Goal: Task Accomplishment & Management: Use online tool/utility

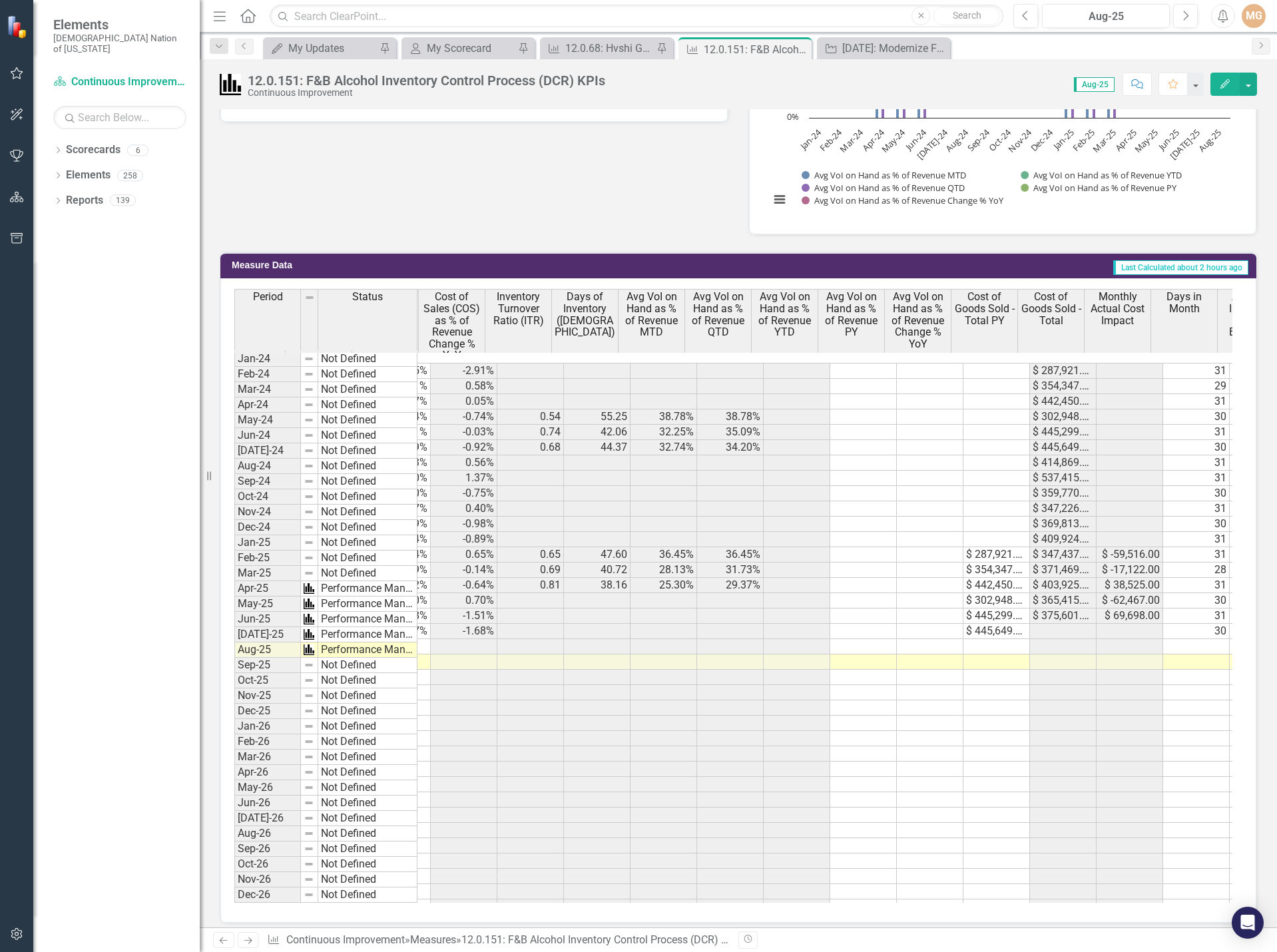
scroll to position [0, 253]
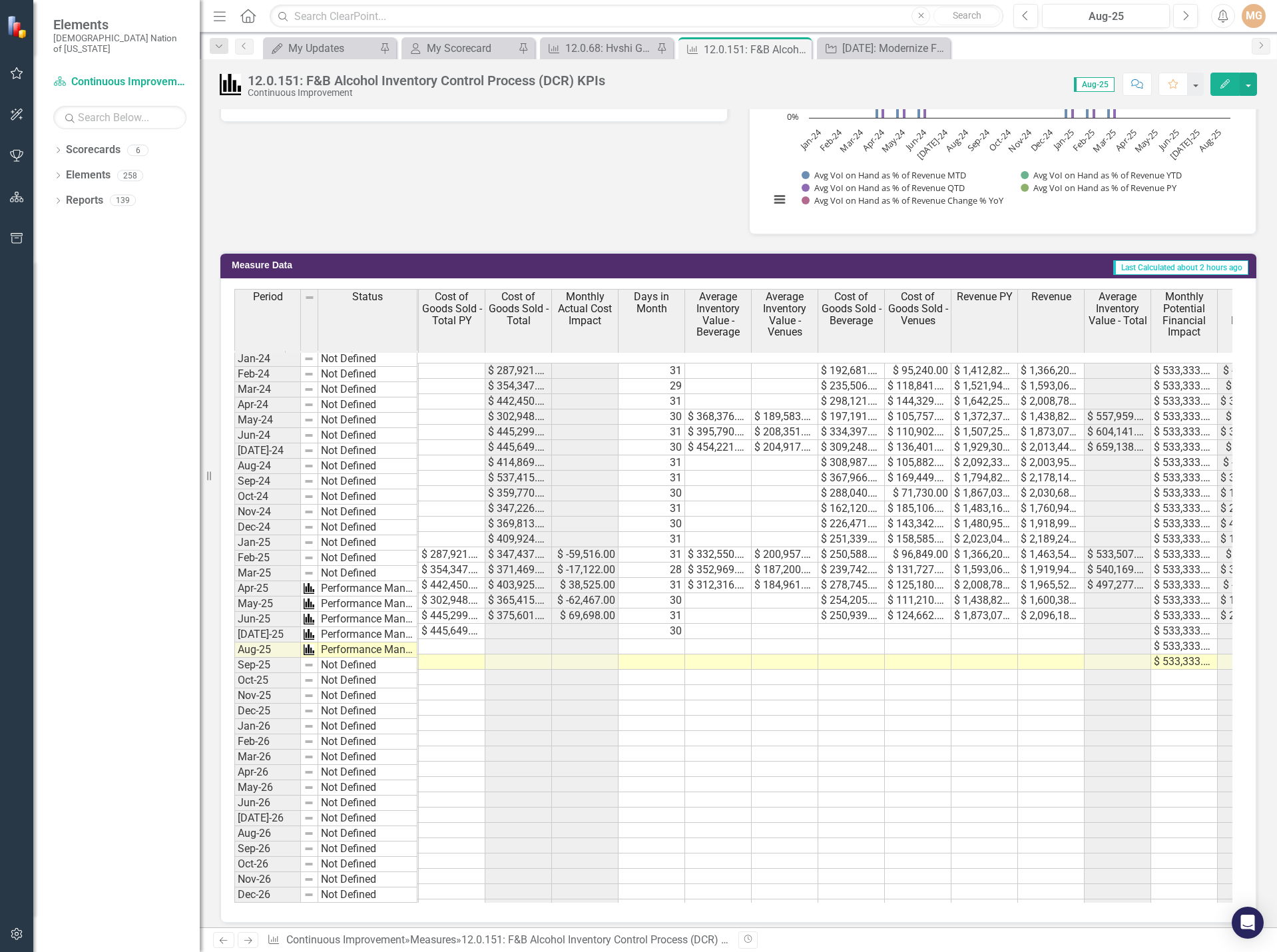
click at [512, 409] on td "$ 302,948.00" at bounding box center [518, 417] width 67 height 16
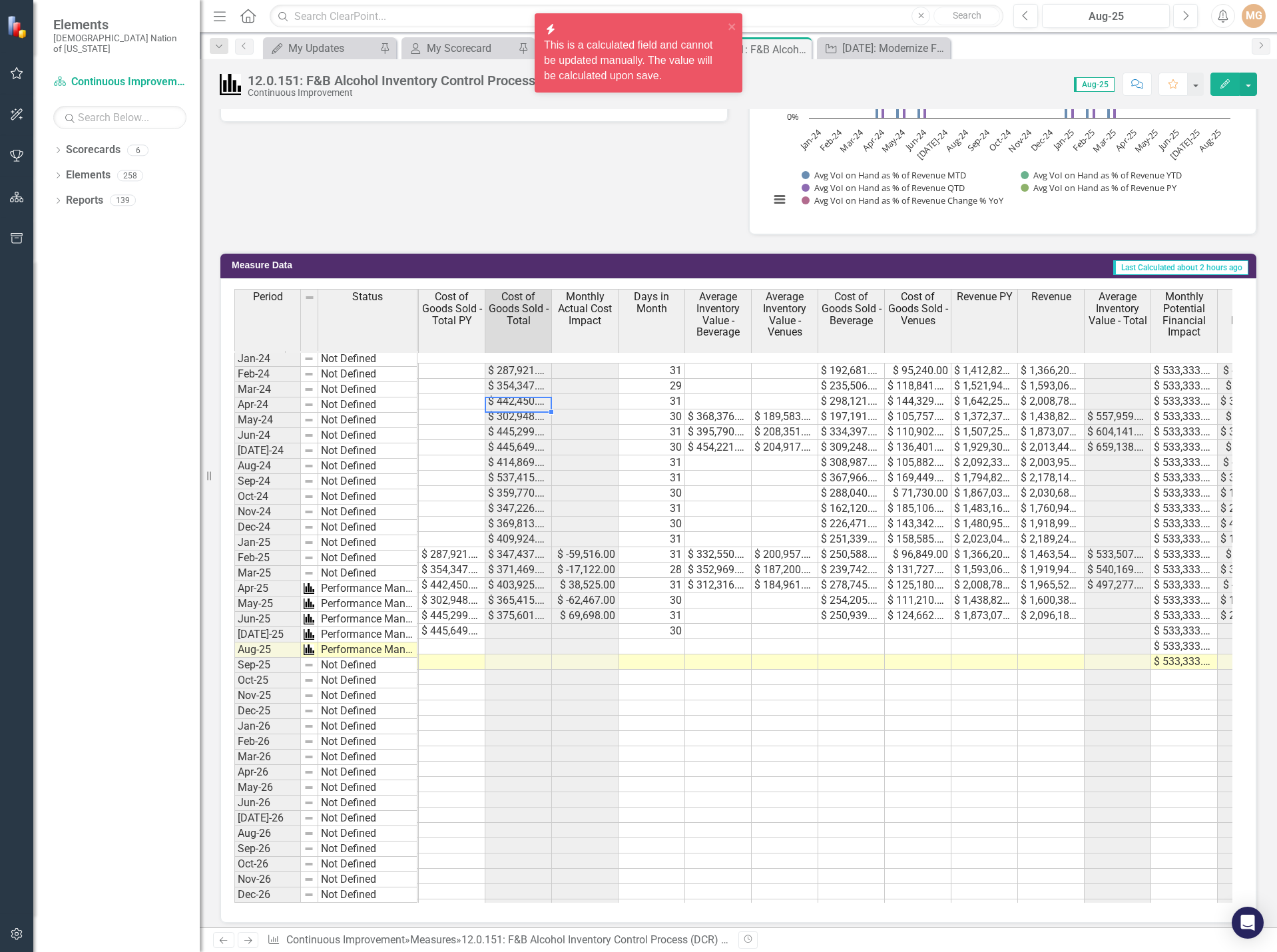
click at [512, 409] on td "$ 302,948.00" at bounding box center [518, 417] width 67 height 16
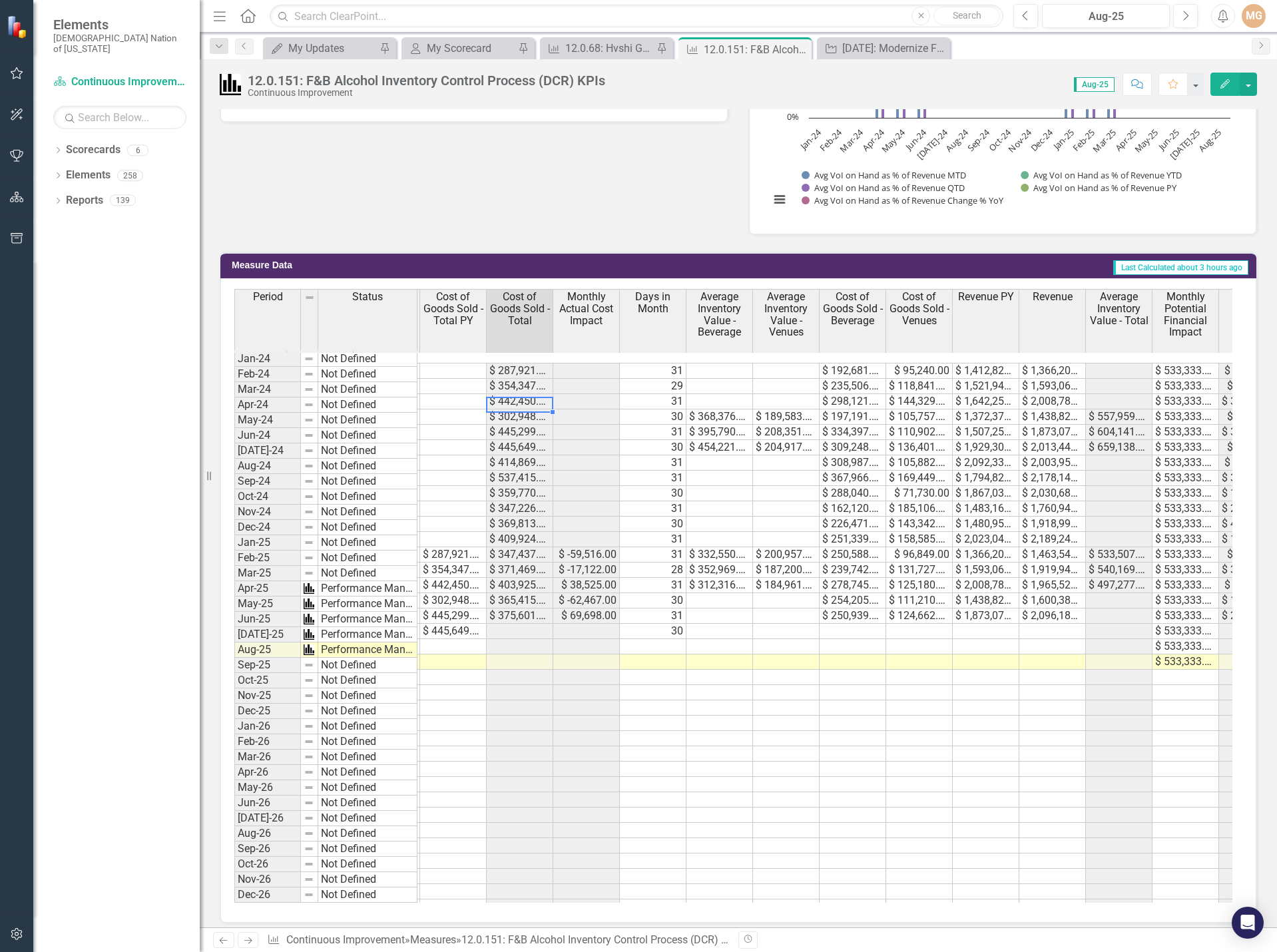
scroll to position [0, 798]
click at [271, 498] on td "Oct-24" at bounding box center [267, 496] width 67 height 16
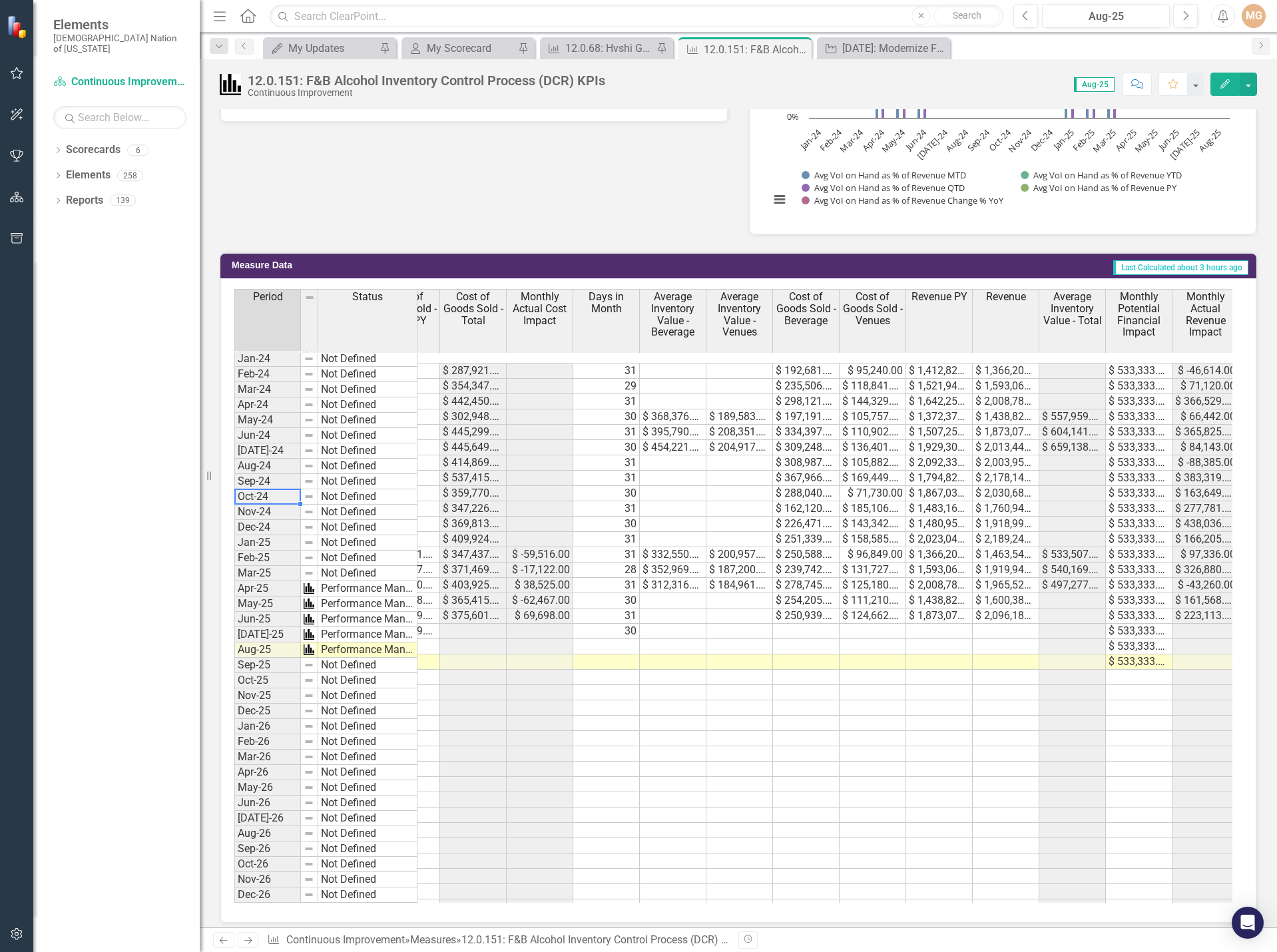
scroll to position [0, 846]
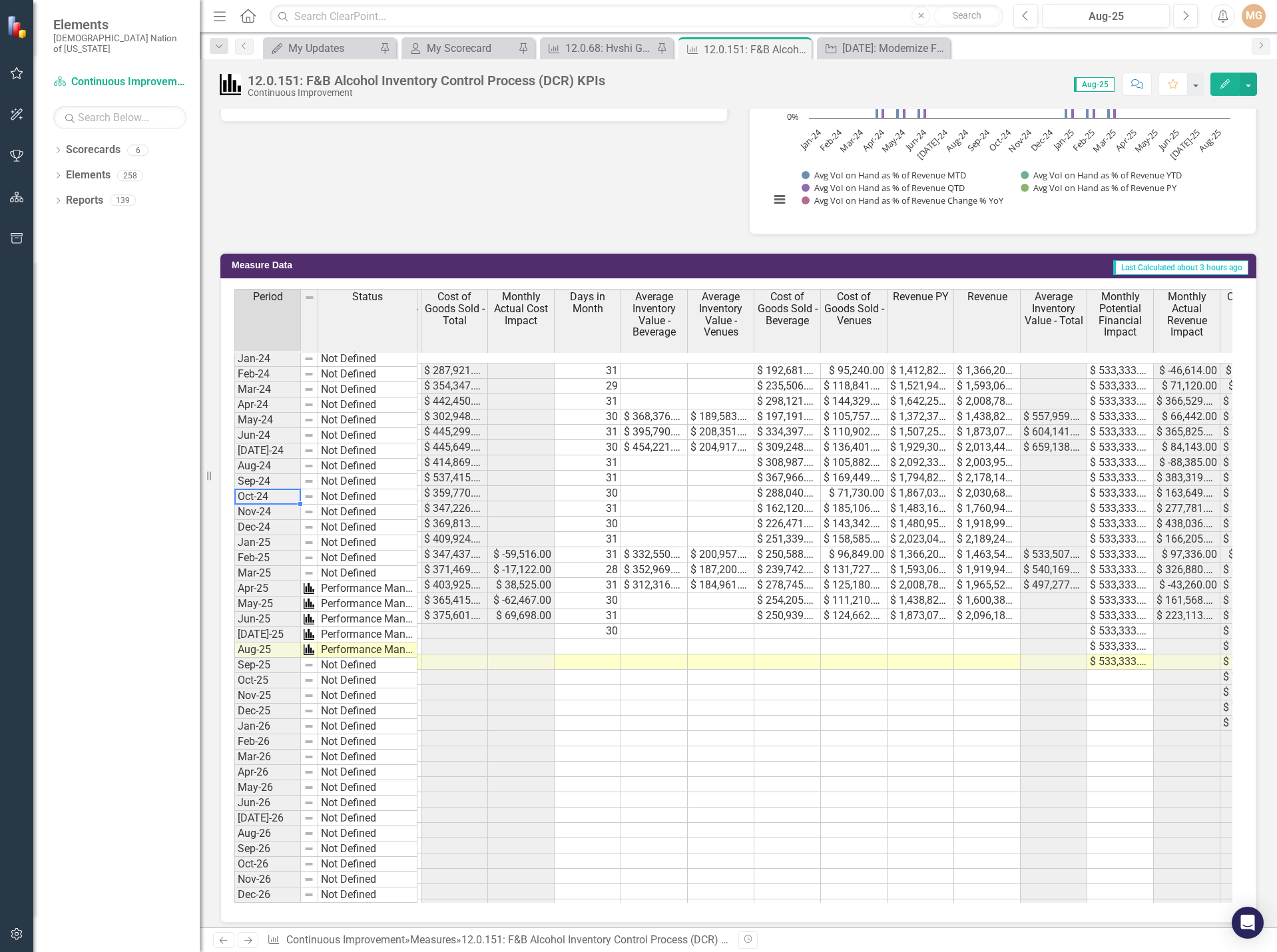
click at [266, 452] on td "[DATE]-24" at bounding box center [267, 450] width 67 height 16
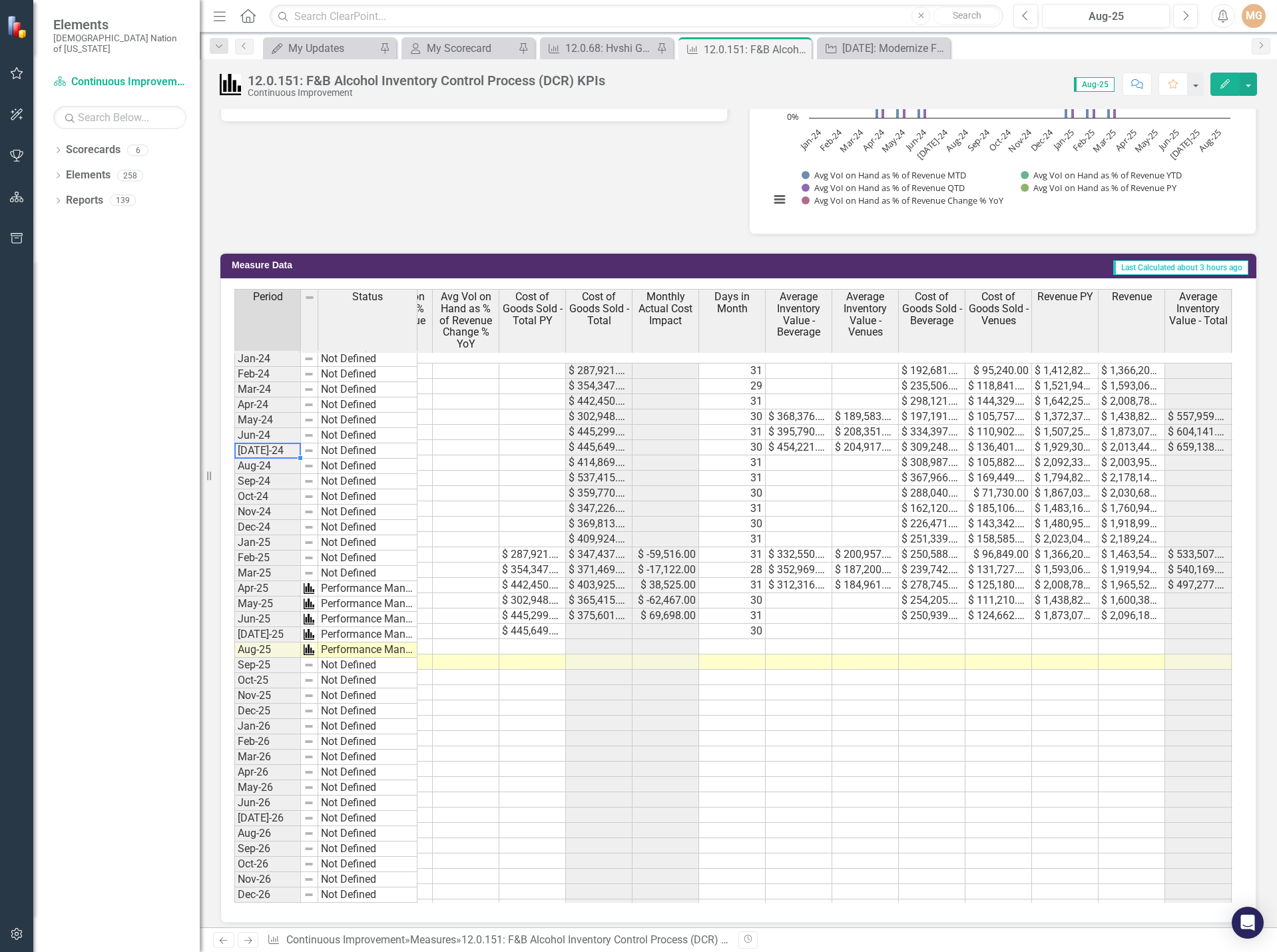
scroll to position [0, 731]
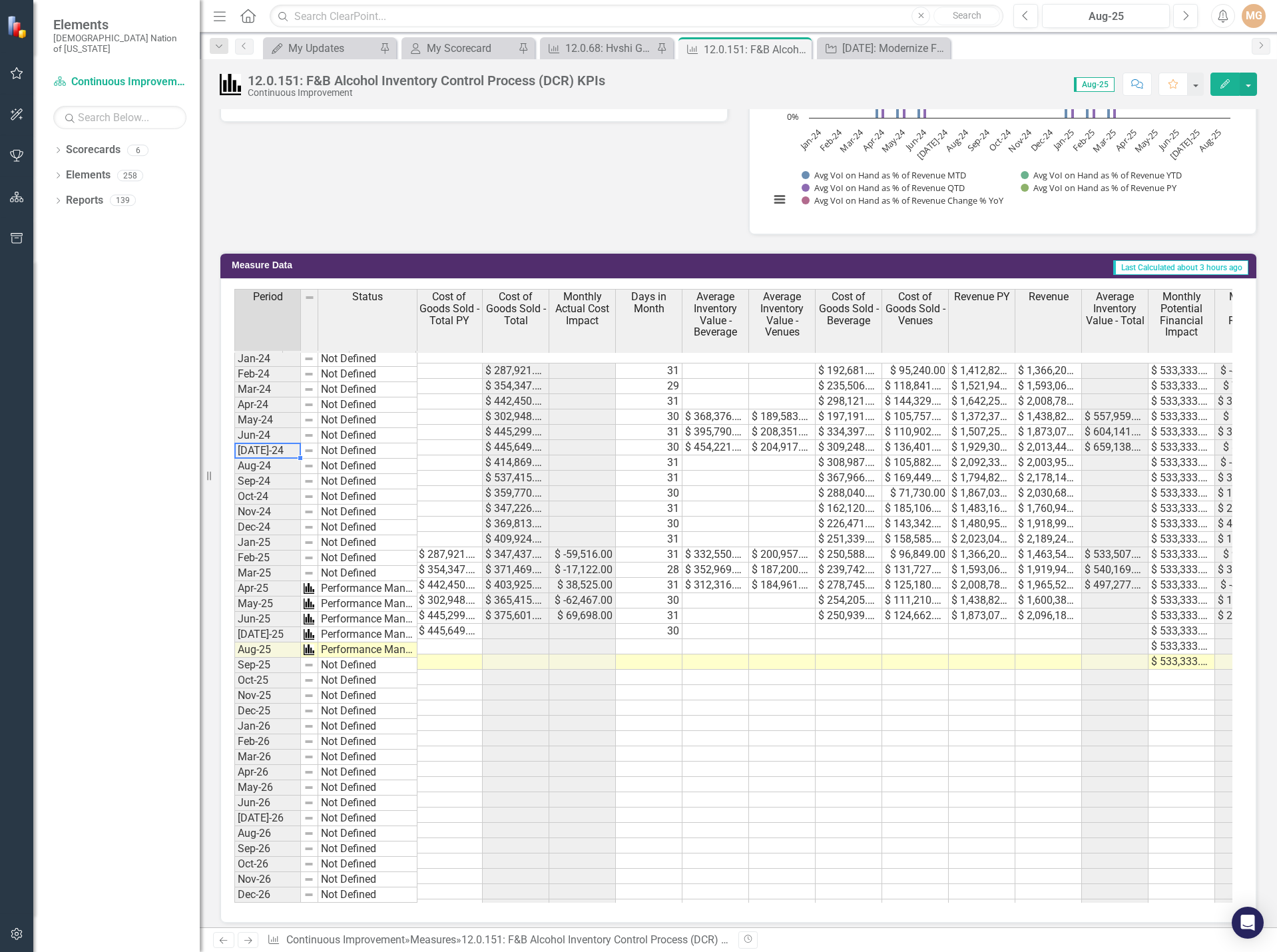
click at [442, 363] on td at bounding box center [449, 370] width 67 height 16
click at [445, 363] on td at bounding box center [451, 370] width 67 height 16
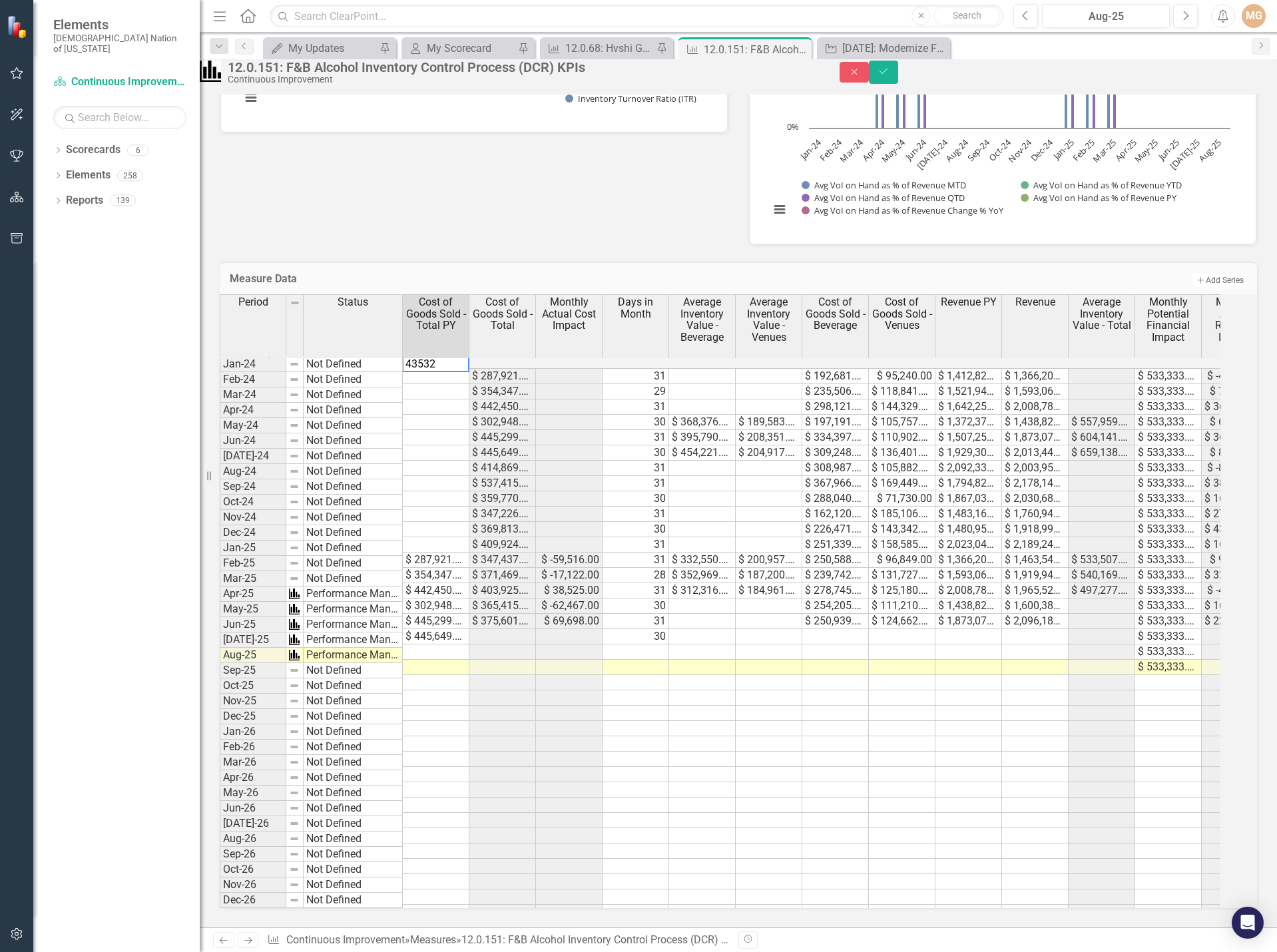
type textarea "435325"
type textarea "280783"
click at [434, 399] on td at bounding box center [436, 407] width 67 height 16
type textarea "363724"
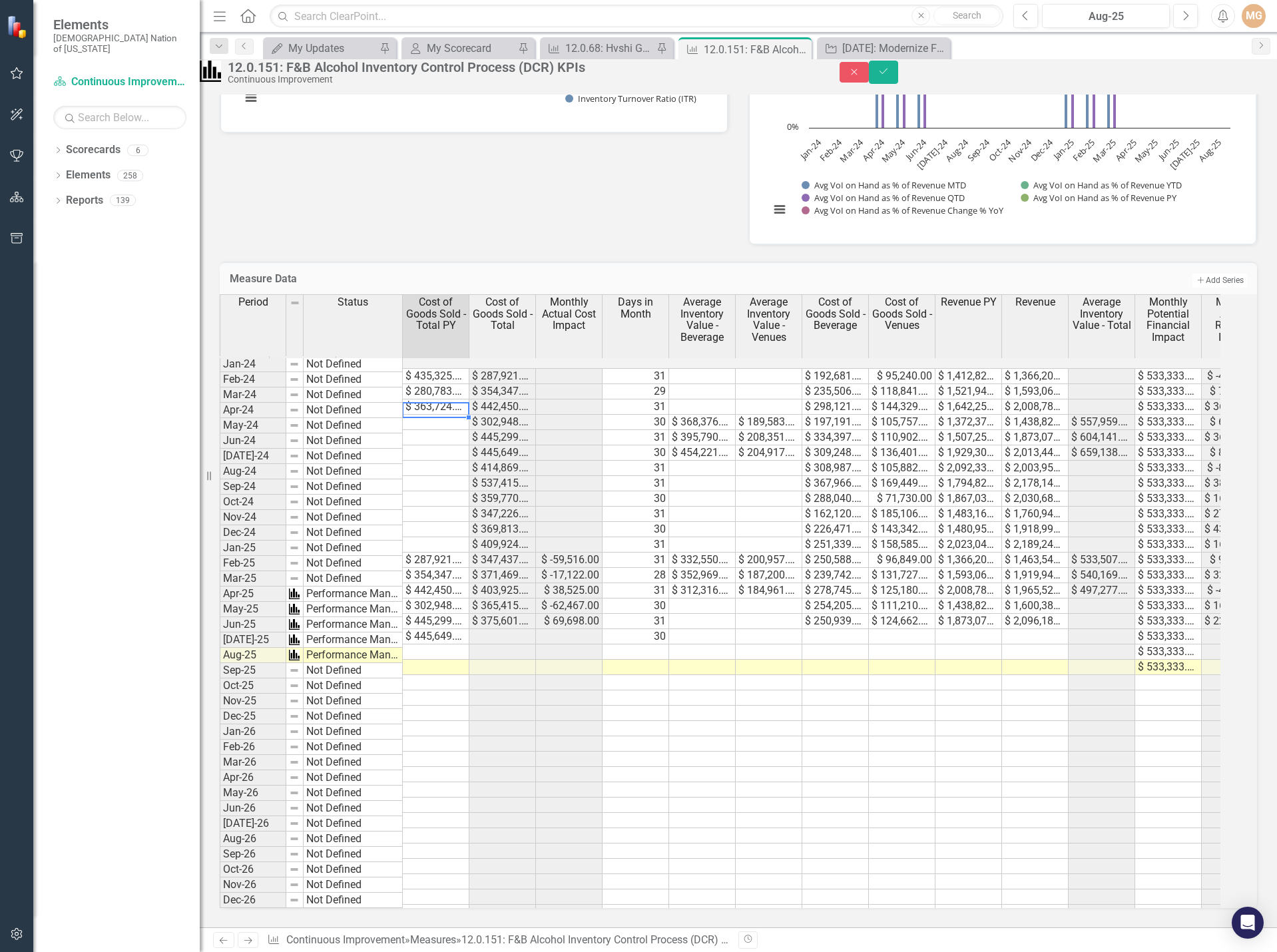
click at [435, 415] on td at bounding box center [436, 422] width 67 height 16
type textarea "321650"
click at [470, 430] on td at bounding box center [436, 438] width 67 height 16
type textarea "351654"
click at [425, 445] on td at bounding box center [436, 452] width 67 height 16
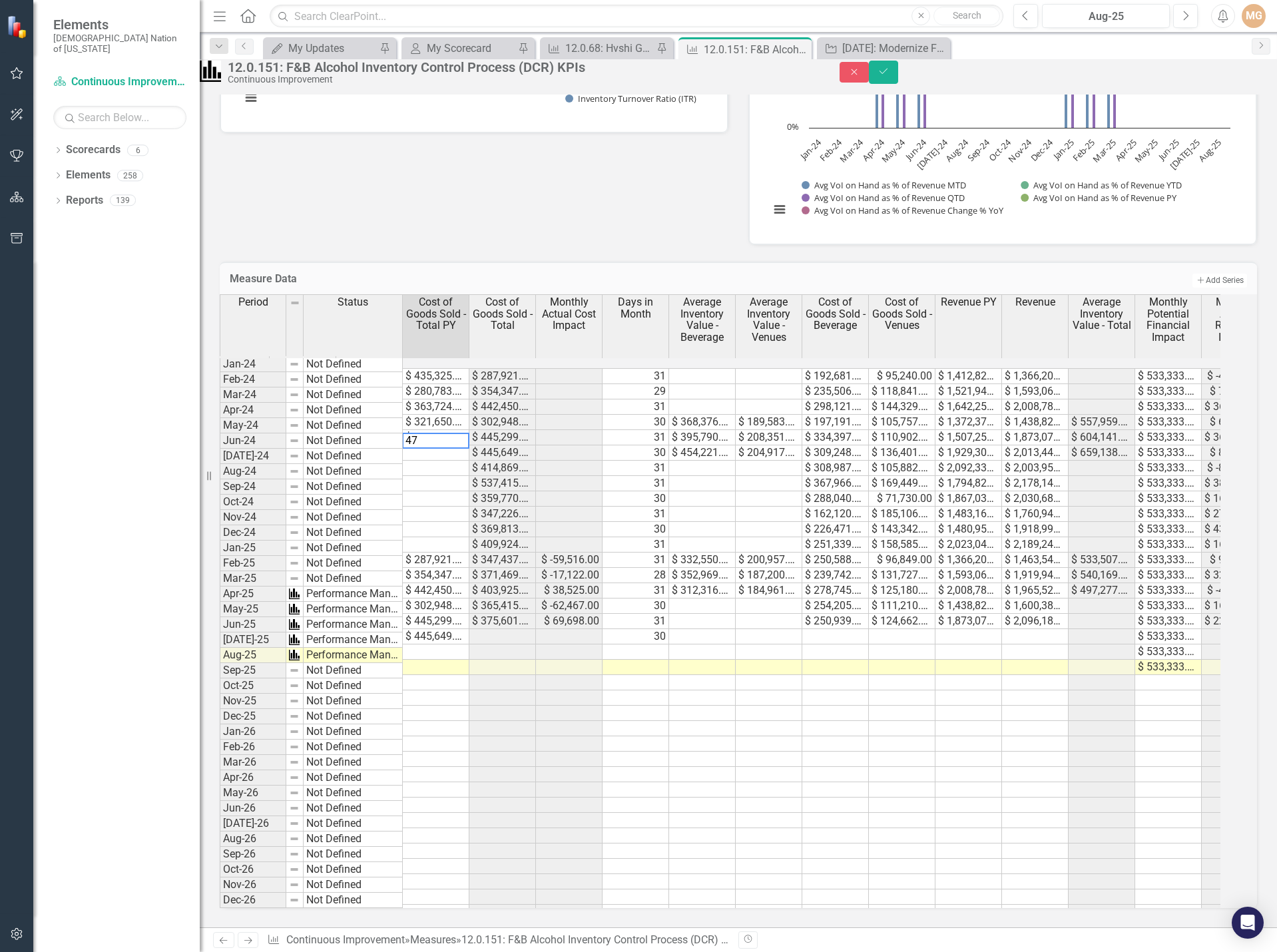
type textarea "4"
type textarea "475846"
click at [437, 449] on div at bounding box center [435, 448] width 67 height 1
click at [438, 460] on td at bounding box center [436, 468] width 67 height 16
type textarea "376323"
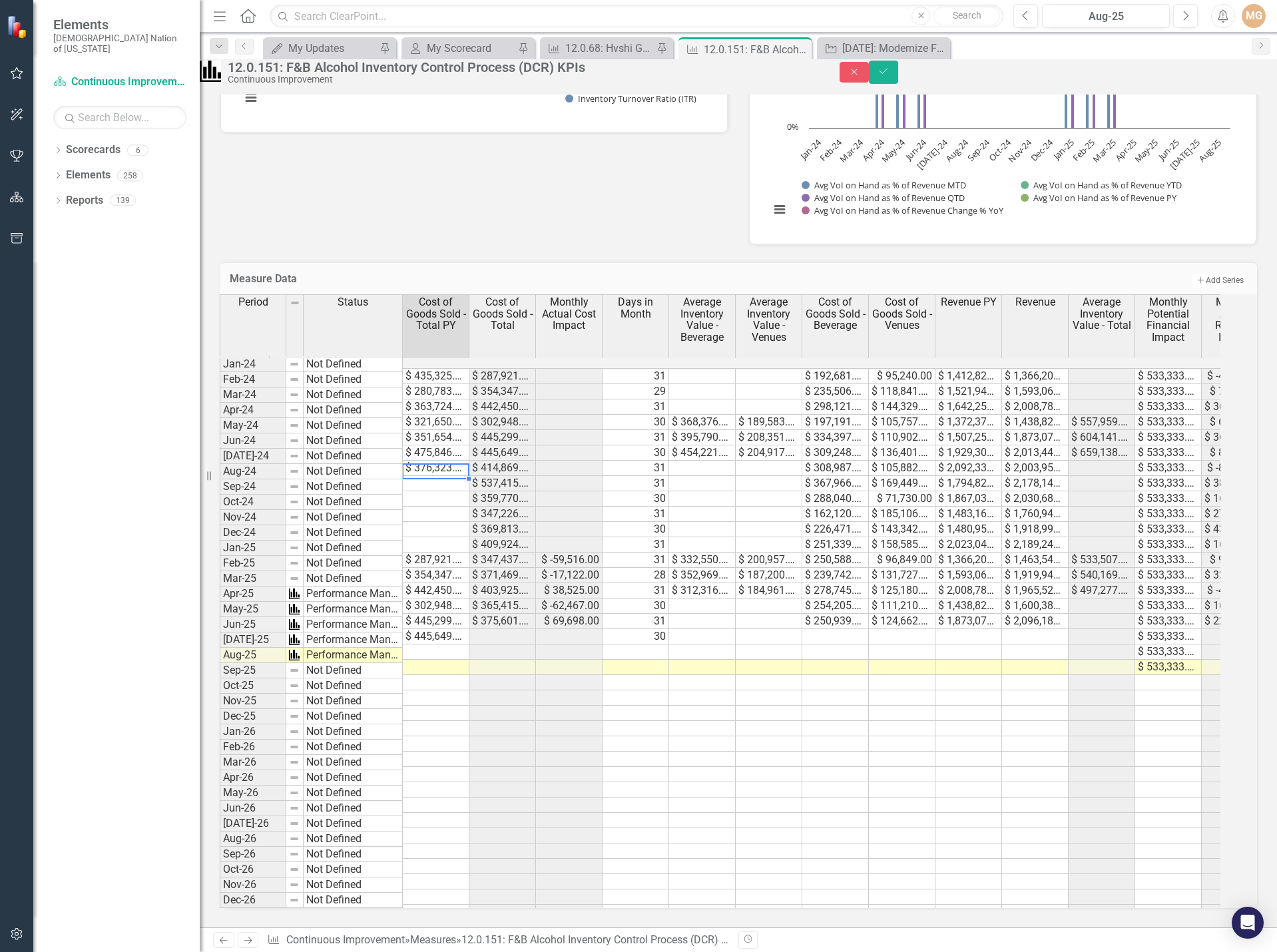
click at [447, 476] on td at bounding box center [436, 483] width 67 height 16
type textarea "434969"
click at [438, 492] on td at bounding box center [436, 499] width 67 height 16
type textarea "368098"
click at [440, 506] on td at bounding box center [436, 513] width 67 height 16
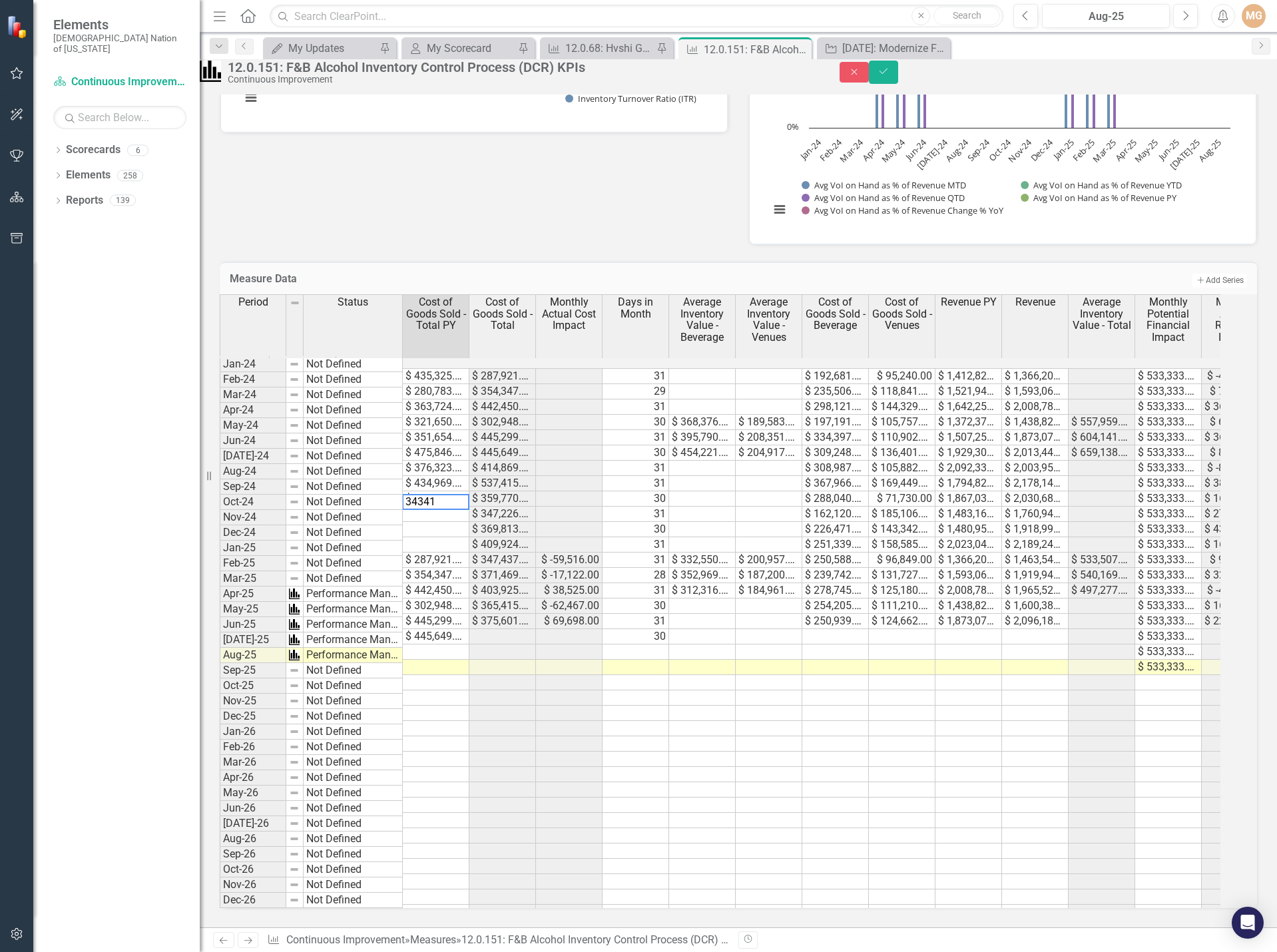
type textarea "343413"
click at [438, 522] on td at bounding box center [436, 529] width 67 height 16
type textarea "384212"
click at [454, 537] on td at bounding box center [436, 545] width 67 height 16
type textarea "287921"
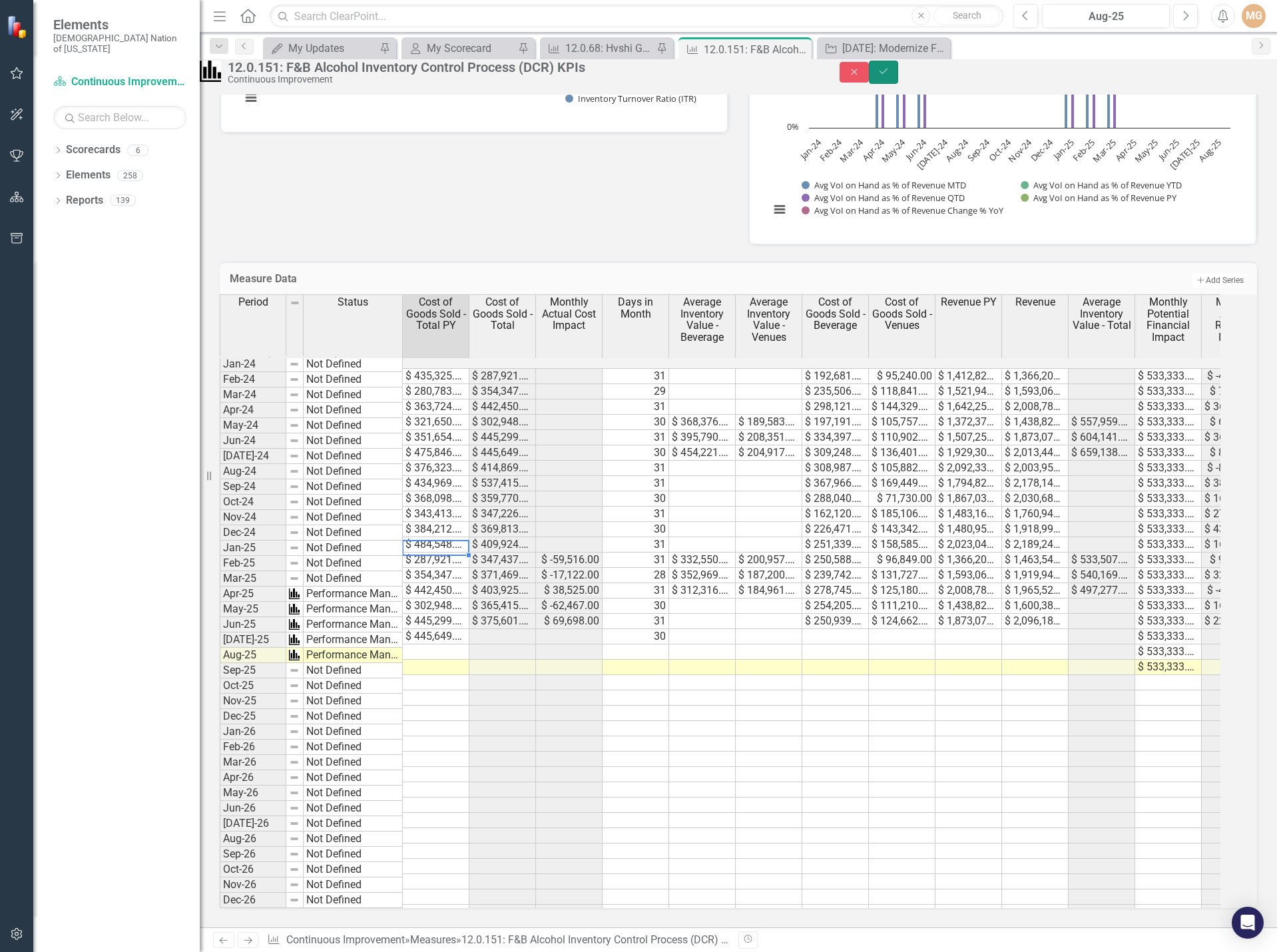
click at [889, 76] on icon "Save" at bounding box center [883, 71] width 12 height 9
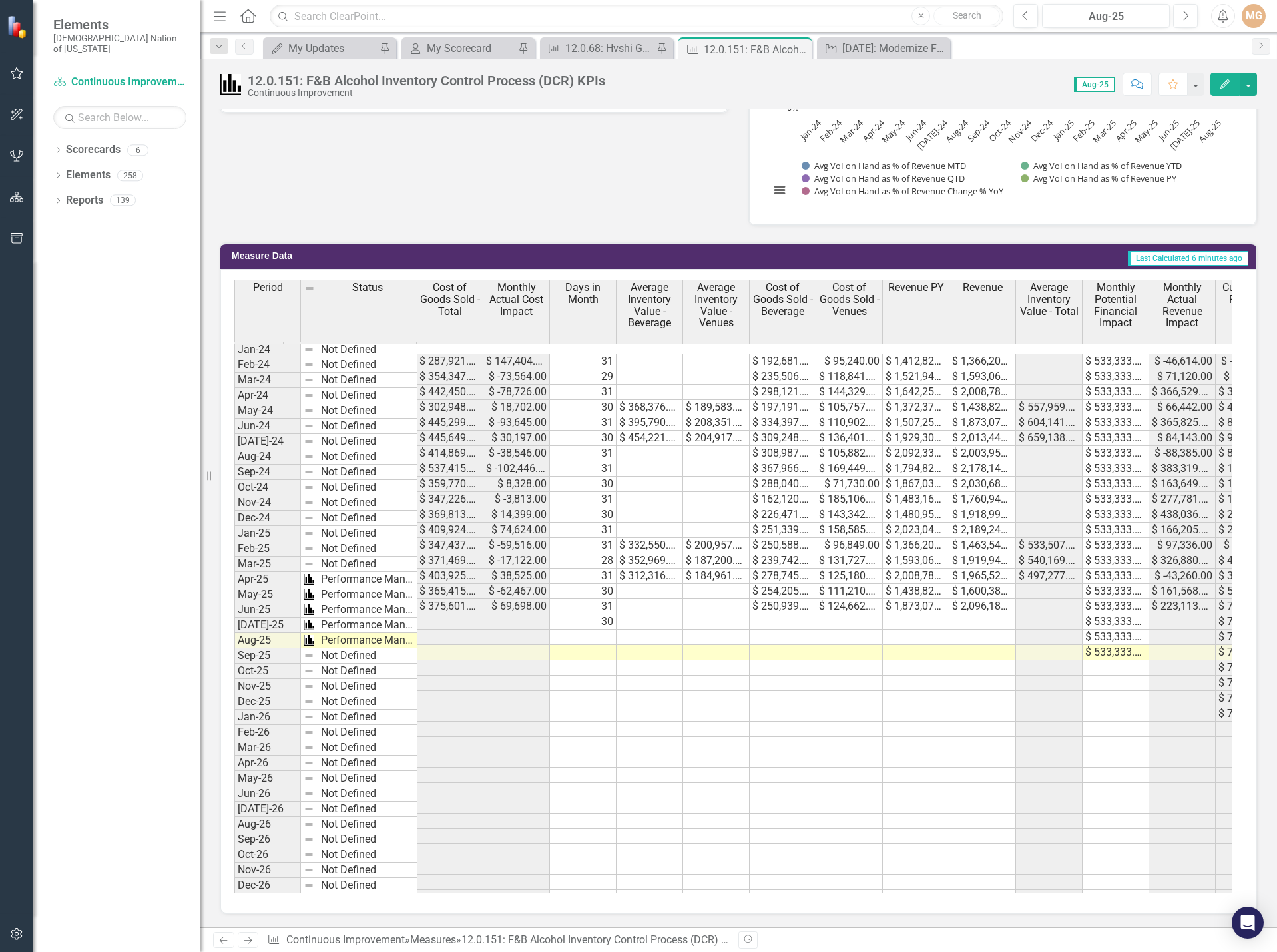
click at [865, 523] on tr "5.45% 5.41% 5.41% 6.34% -0.89% $ 484,548.00 $ 409,924.00 $ 74,624.00 31 $ 251,3…" at bounding box center [417, 530] width 1731 height 16
click at [865, 523] on td "$ 158,585.00" at bounding box center [849, 530] width 67 height 16
click at [845, 523] on td "$ 158,585.00" at bounding box center [849, 530] width 67 height 16
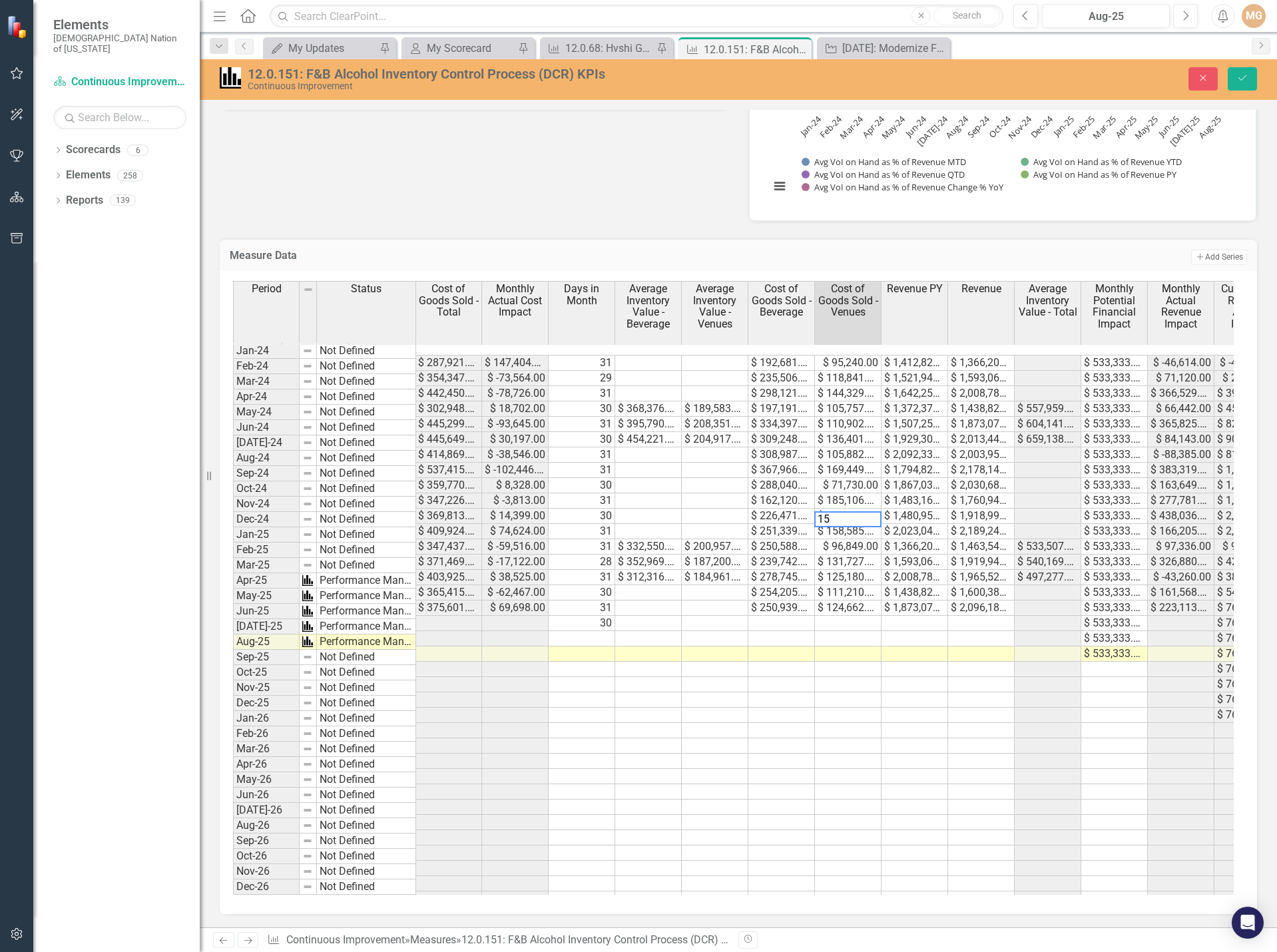
type textarea "1"
type textarea "96849"
drag, startPoint x: 1243, startPoint y: 79, endPoint x: 1061, endPoint y: 414, distance: 381.2
click at [1244, 79] on icon "Save" at bounding box center [1242, 78] width 12 height 9
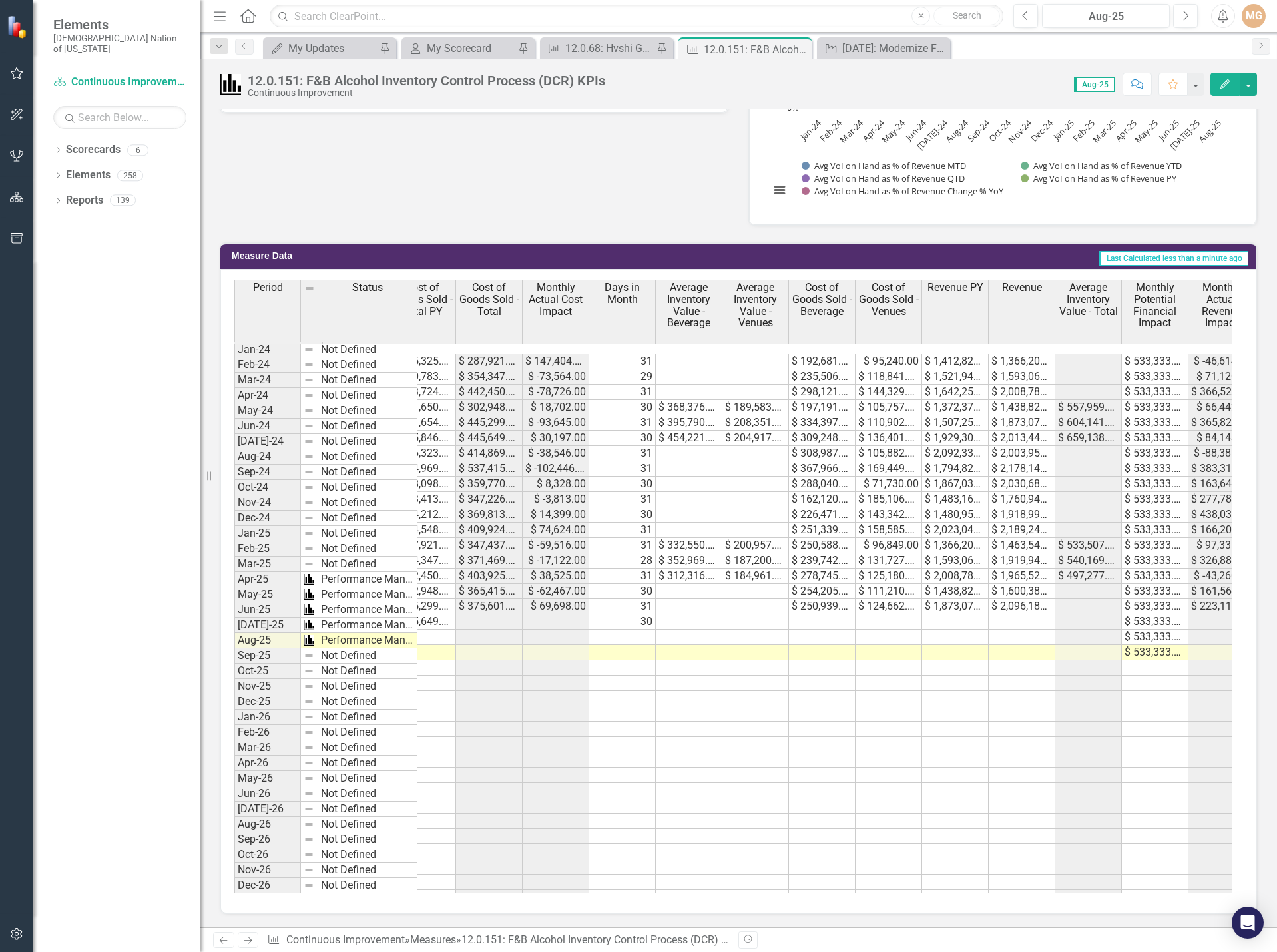
scroll to position [0, 816]
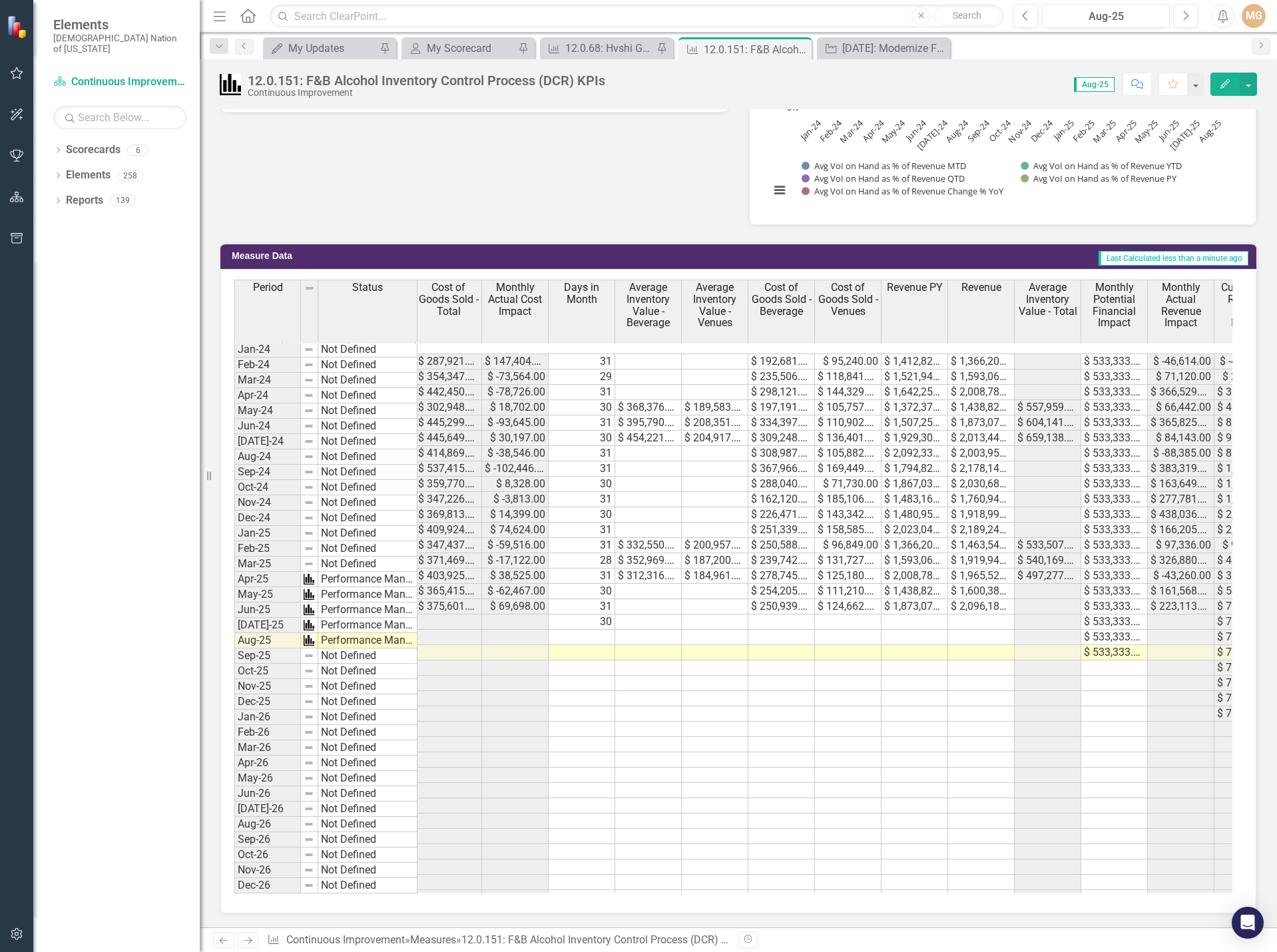
click at [866, 523] on tr "5.41% 5.41% 6.34% -0.89% $ 484,548.00 $ 409,924.00 $ 74,624.00 31 $ 251,339.00 …" at bounding box center [448, 530] width 1665 height 16
click at [866, 523] on td "$ 158,585.00" at bounding box center [848, 530] width 67 height 16
click at [852, 523] on td "$ 158,585.00" at bounding box center [848, 530] width 67 height 16
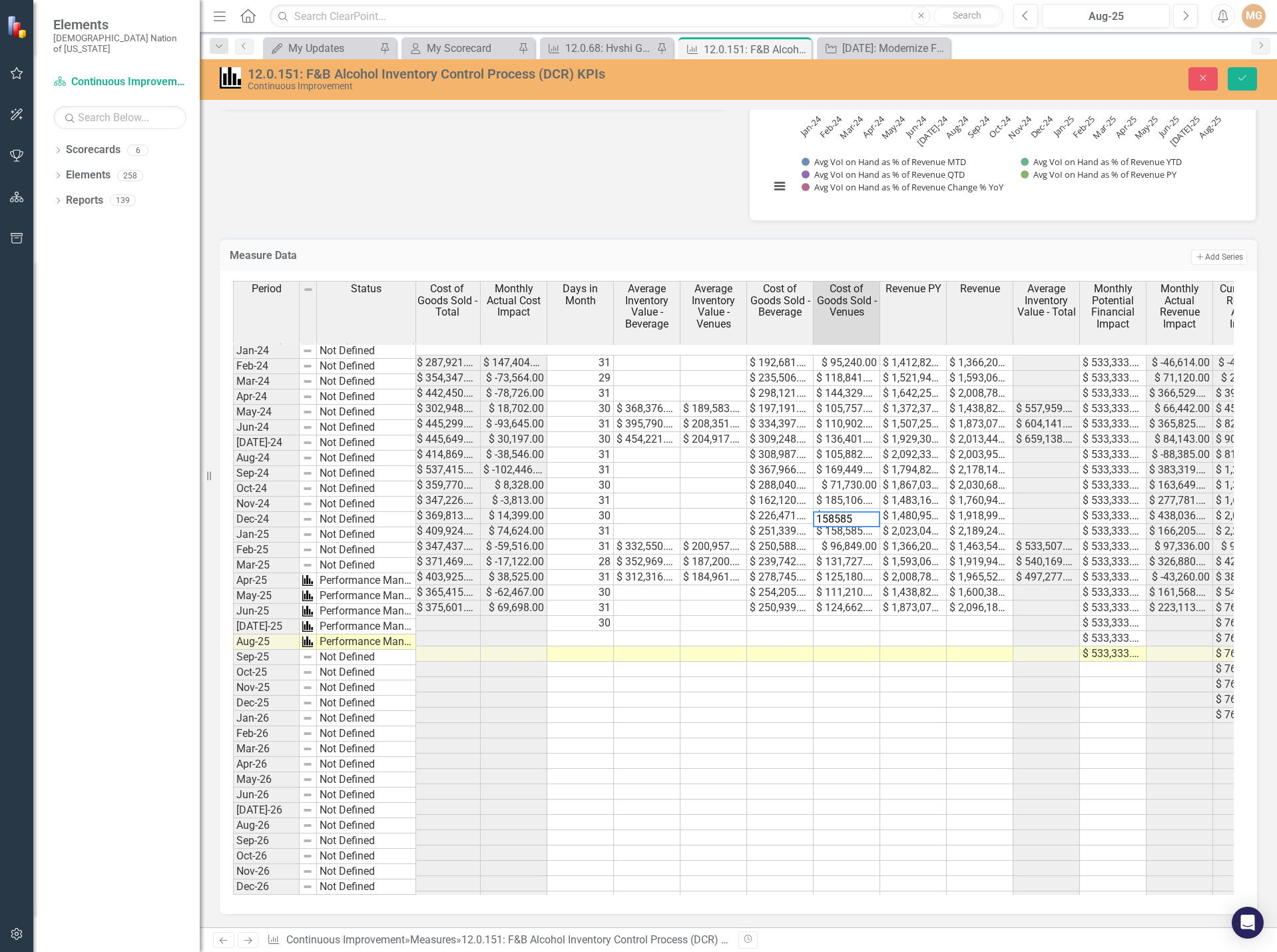
drag, startPoint x: 865, startPoint y: 509, endPoint x: 779, endPoint y: 509, distance: 86.0
click at [779, 509] on div "Cost of Sales (COS) as % of Revenue PY Cost of Sales (COS) as % of Revenue Chan…" at bounding box center [733, 587] width 1001 height 614
type textarea "96849"
click at [1243, 79] on icon "Save" at bounding box center [1242, 78] width 12 height 9
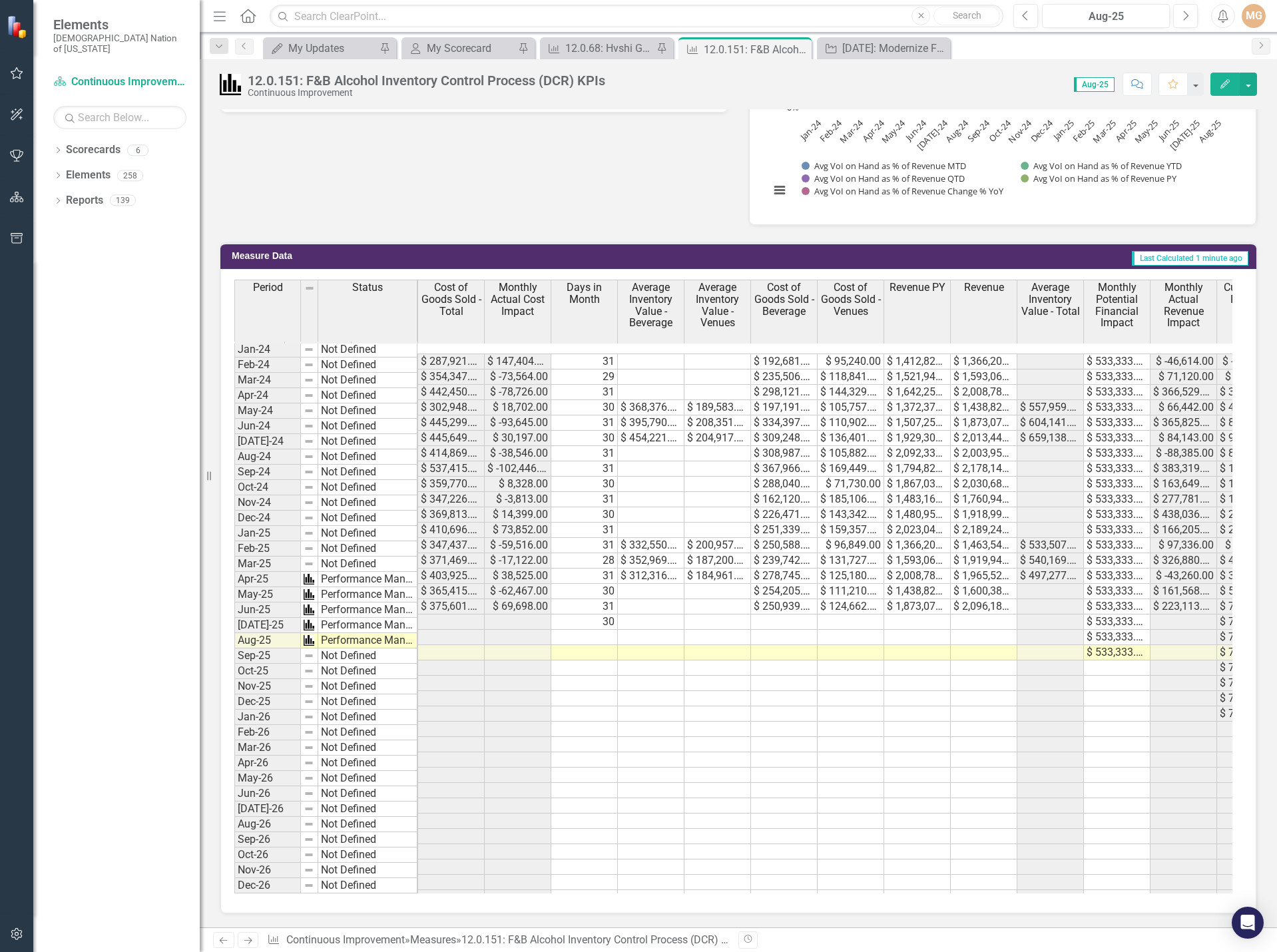
click at [866, 507] on td "$ 143,342.00" at bounding box center [851, 514] width 67 height 16
click at [863, 507] on td "$ 143,342.00" at bounding box center [851, 514] width 67 height 16
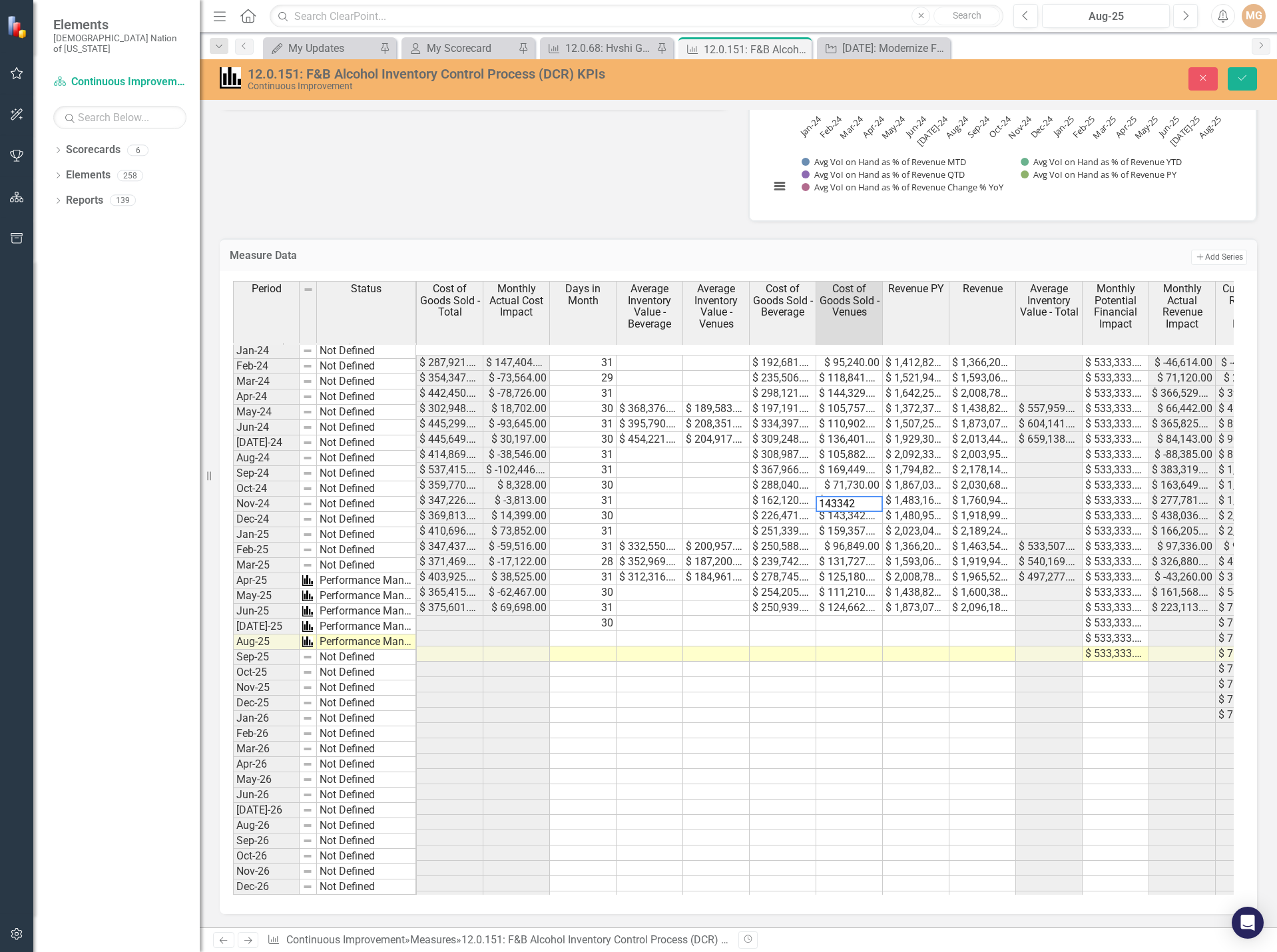
drag, startPoint x: 862, startPoint y: 499, endPoint x: 812, endPoint y: 495, distance: 50.2
click at [812, 495] on div "Cost of Sales (COS) as % of Revenue YTD Cost of Sales (COS) as % of Revenue PY …" at bounding box center [733, 587] width 1001 height 614
click at [862, 496] on textarea "143204" at bounding box center [849, 503] width 68 height 16
click at [846, 493] on td "$ 185,106.00" at bounding box center [849, 501] width 67 height 16
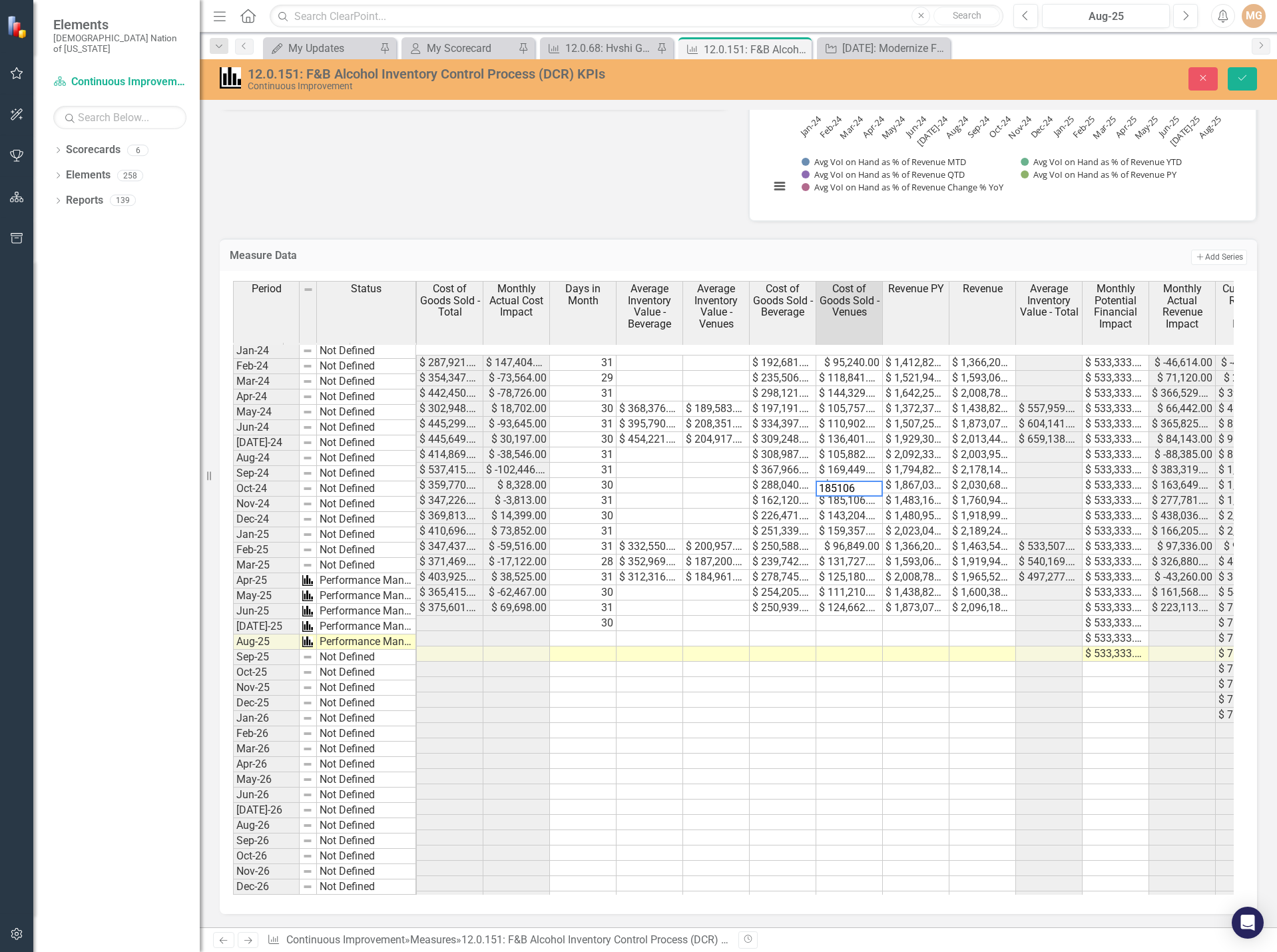
drag, startPoint x: 809, startPoint y: 478, endPoint x: 797, endPoint y: 480, distance: 12.2
click at [797, 480] on div "Cost of Sales (COS) as % of Revenue YTD Cost of Sales (COS) as % of Revenue PY …" at bounding box center [733, 587] width 1001 height 614
drag, startPoint x: 863, startPoint y: 481, endPoint x: 806, endPoint y: 480, distance: 57.0
click at [806, 480] on div "Cost of Sales (COS) as % of Revenue YTD Cost of Sales (COS) as % of Revenue PY …" at bounding box center [733, 587] width 1001 height 614
click at [839, 478] on td "$ 71,730.00" at bounding box center [849, 485] width 67 height 16
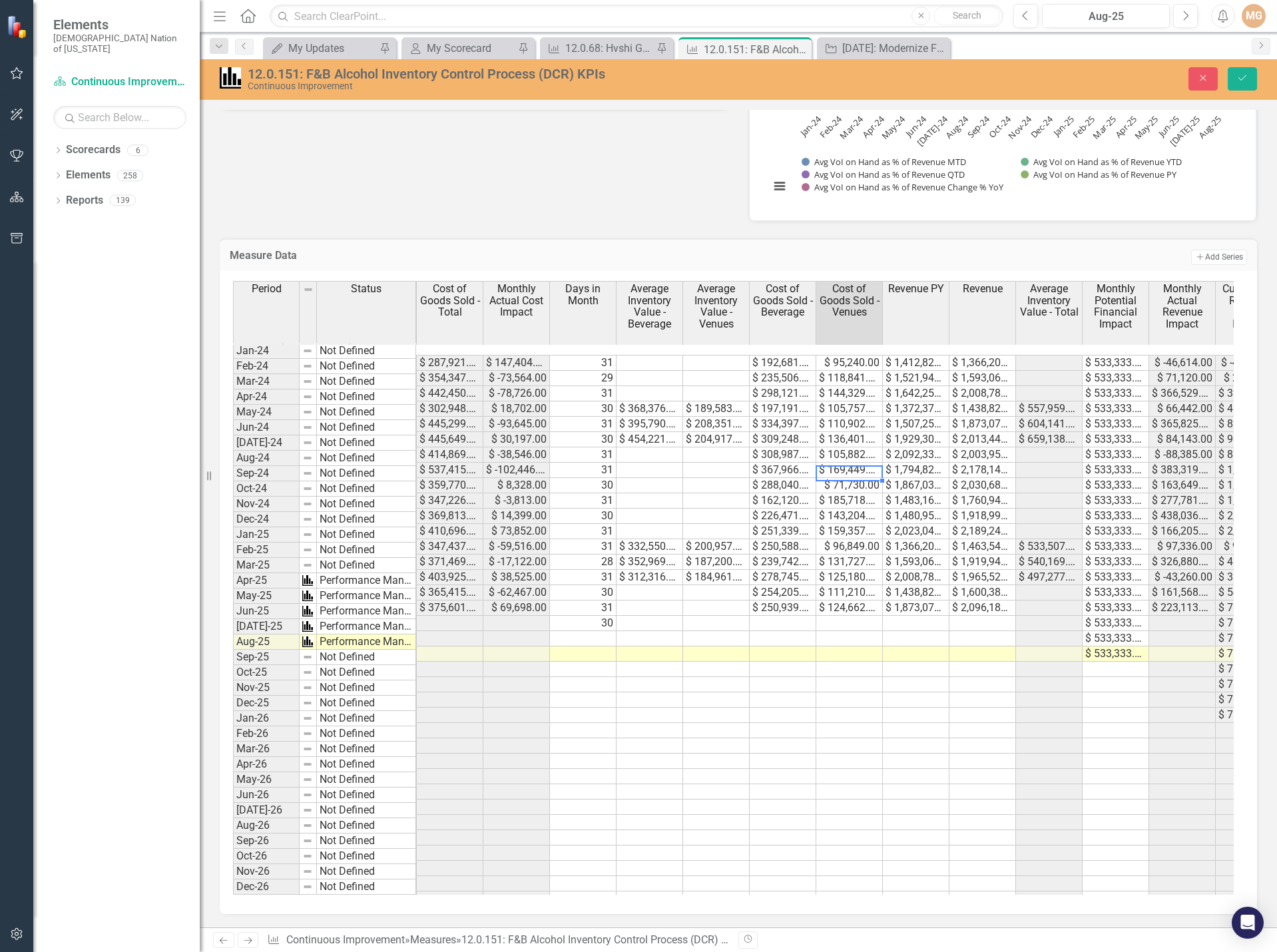
click at [839, 478] on td "$ 71,730.00" at bounding box center [849, 485] width 67 height 16
drag, startPoint x: 863, startPoint y: 466, endPoint x: 758, endPoint y: 454, distance: 105.7
click at [758, 454] on div "Cost of Sales (COS) as % of Revenue YTD Cost of Sales (COS) as % of Revenue PY …" at bounding box center [733, 587] width 1001 height 614
click at [836, 462] on td "$ 169,449.00" at bounding box center [849, 470] width 67 height 16
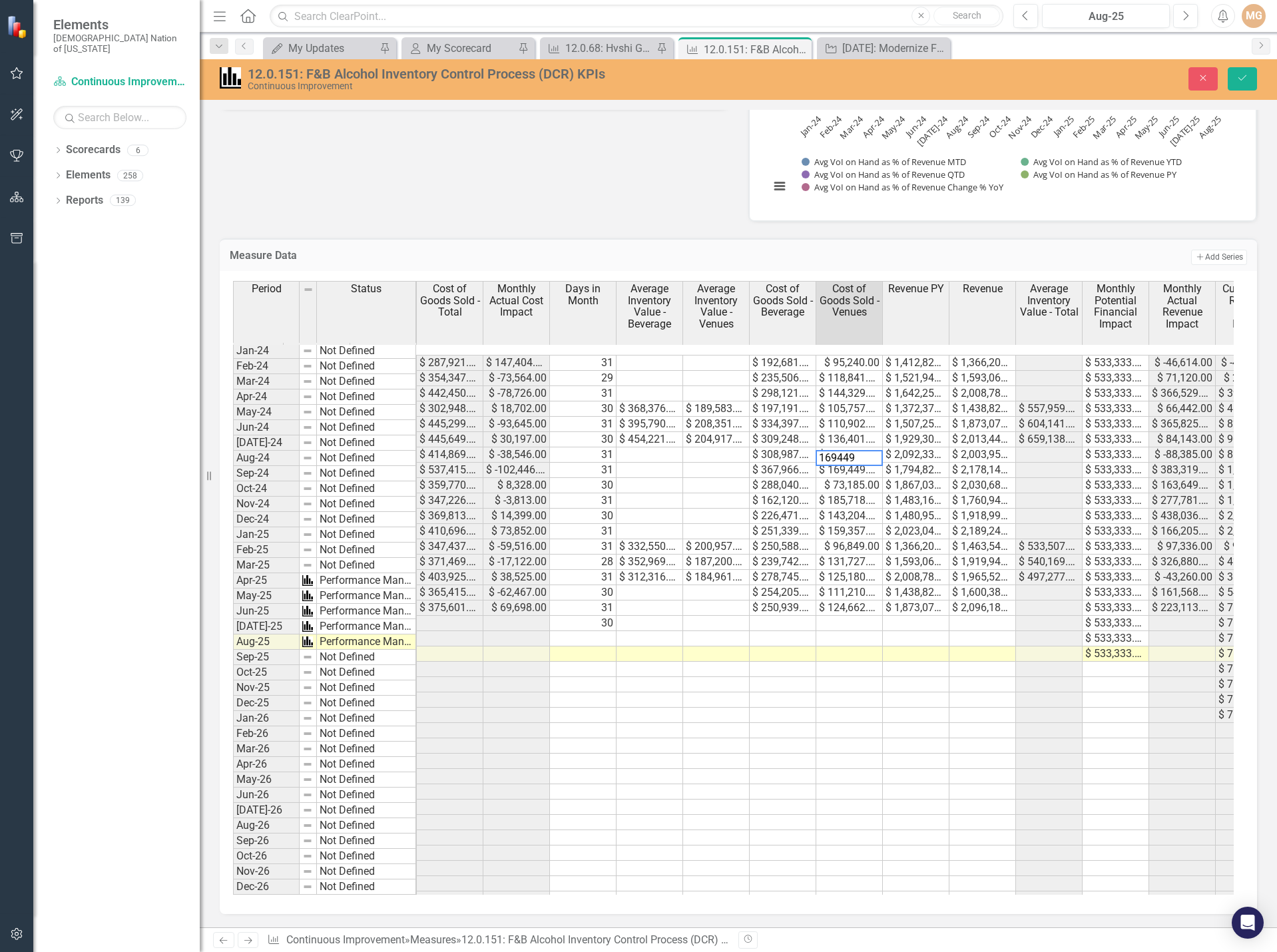
click at [862, 452] on textarea "169449" at bounding box center [849, 457] width 68 height 16
click at [801, 452] on div "Cost of Sales (COS) as % of Revenue YTD Cost of Sales (COS) as % of Revenue PY …" at bounding box center [733, 587] width 1001 height 614
click at [867, 448] on td "$ 105,882.00" at bounding box center [849, 455] width 67 height 16
drag, startPoint x: 863, startPoint y: 439, endPoint x: 793, endPoint y: 437, distance: 70.0
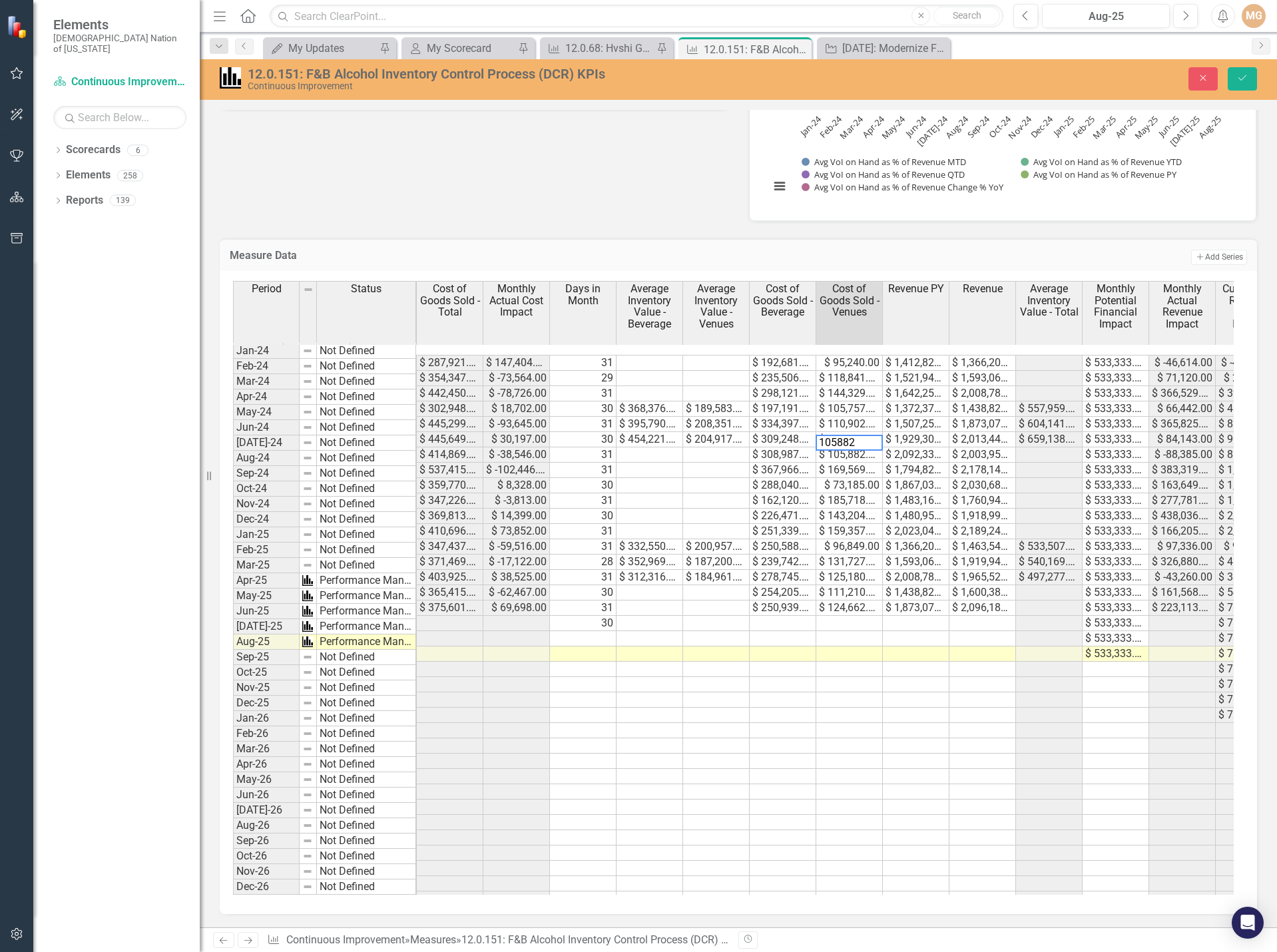
click at [793, 437] on div "Cost of Sales (COS) as % of Revenue YTD Cost of Sales (COS) as % of Revenue PY …" at bounding box center [733, 587] width 1001 height 614
click at [865, 437] on textarea "105882" at bounding box center [849, 442] width 68 height 16
drag, startPoint x: 859, startPoint y: 439, endPoint x: 789, endPoint y: 438, distance: 70.0
click at [789, 438] on div "Cost of Sales (COS) as % of Revenue YTD Cost of Sales (COS) as % of Revenue PY …" at bounding box center [733, 587] width 1001 height 614
click at [850, 448] on td "$ 10,640.00" at bounding box center [849, 455] width 67 height 16
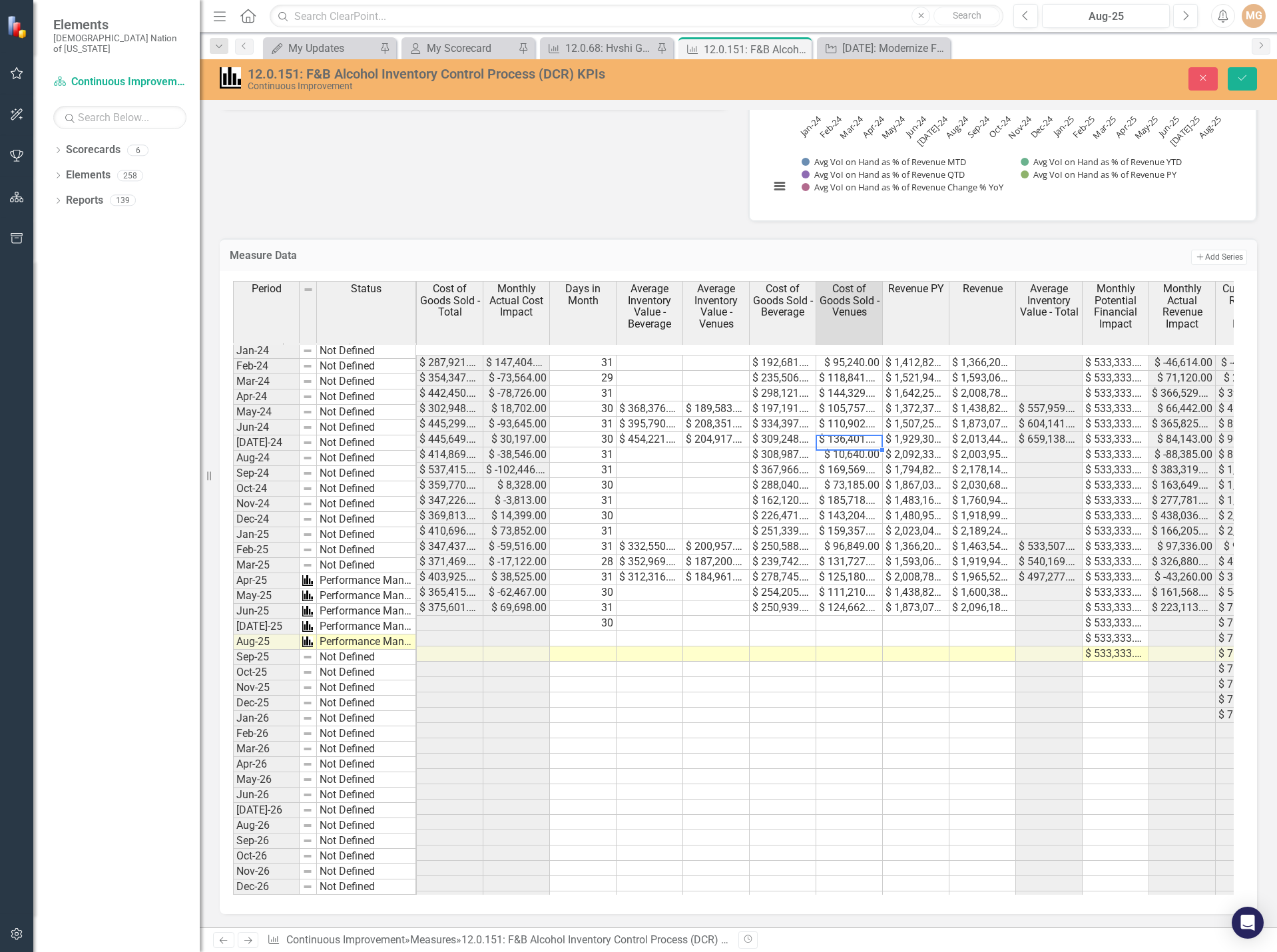
click at [850, 448] on td "$ 10,640.00" at bounding box center [849, 455] width 67 height 16
type textarea "1"
click at [854, 432] on td "$ 136,401.00" at bounding box center [849, 439] width 67 height 16
drag, startPoint x: 862, startPoint y: 420, endPoint x: 774, endPoint y: 415, distance: 88.1
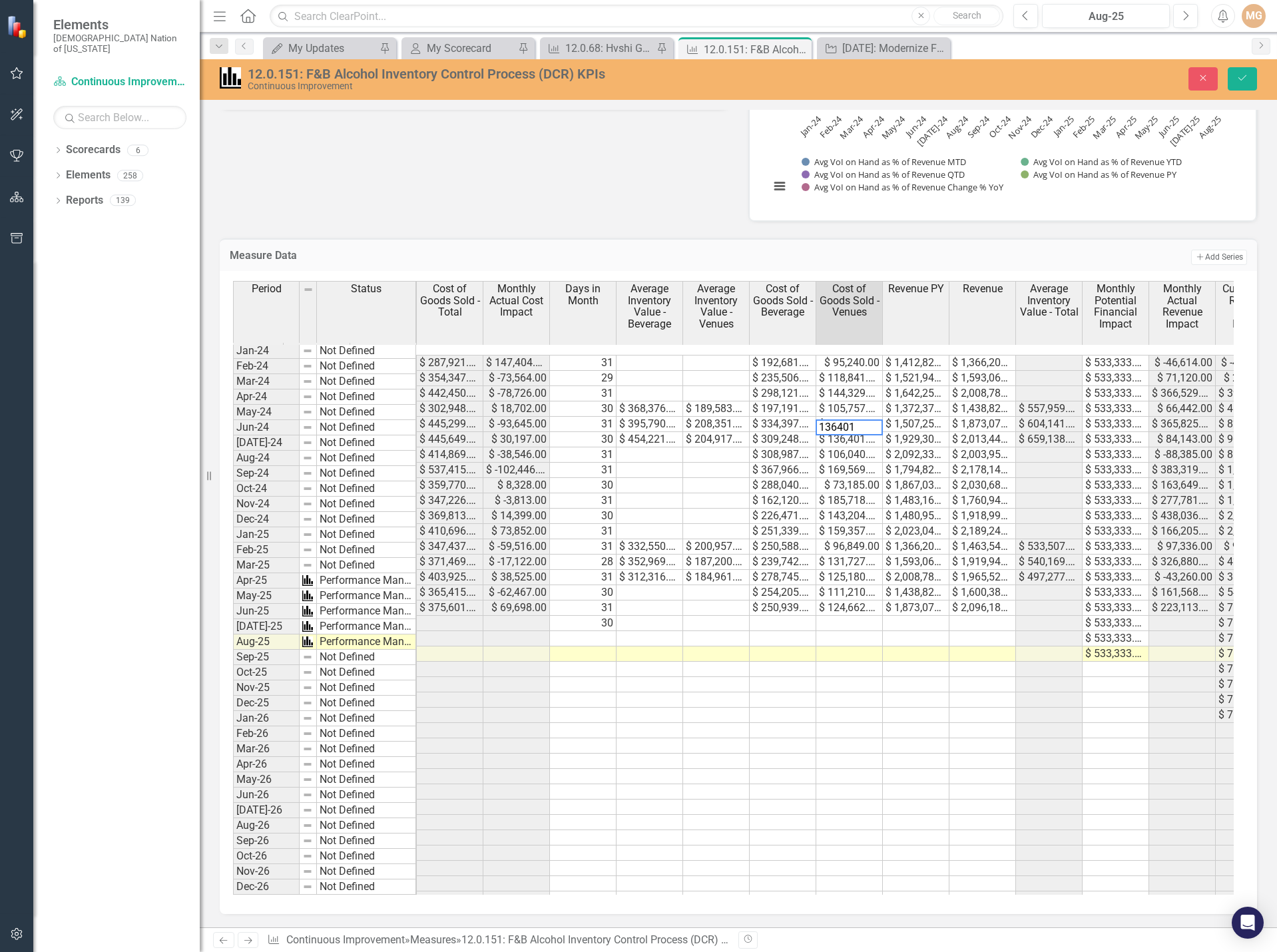
click at [774, 415] on div "Cost of Sales (COS) as % of Revenue YTD Cost of Sales (COS) as % of Revenue PY …" at bounding box center [733, 587] width 1001 height 614
click at [863, 420] on textarea "136401" at bounding box center [849, 427] width 68 height 16
drag, startPoint x: 863, startPoint y: 421, endPoint x: 814, endPoint y: 416, distance: 49.3
click at [814, 416] on div "Cost of Sales (COS) as % of Revenue YTD Cost of Sales (COS) as % of Revenue PY …" at bounding box center [733, 587] width 1001 height 614
click at [855, 417] on td "$ 110,902.00" at bounding box center [849, 424] width 67 height 16
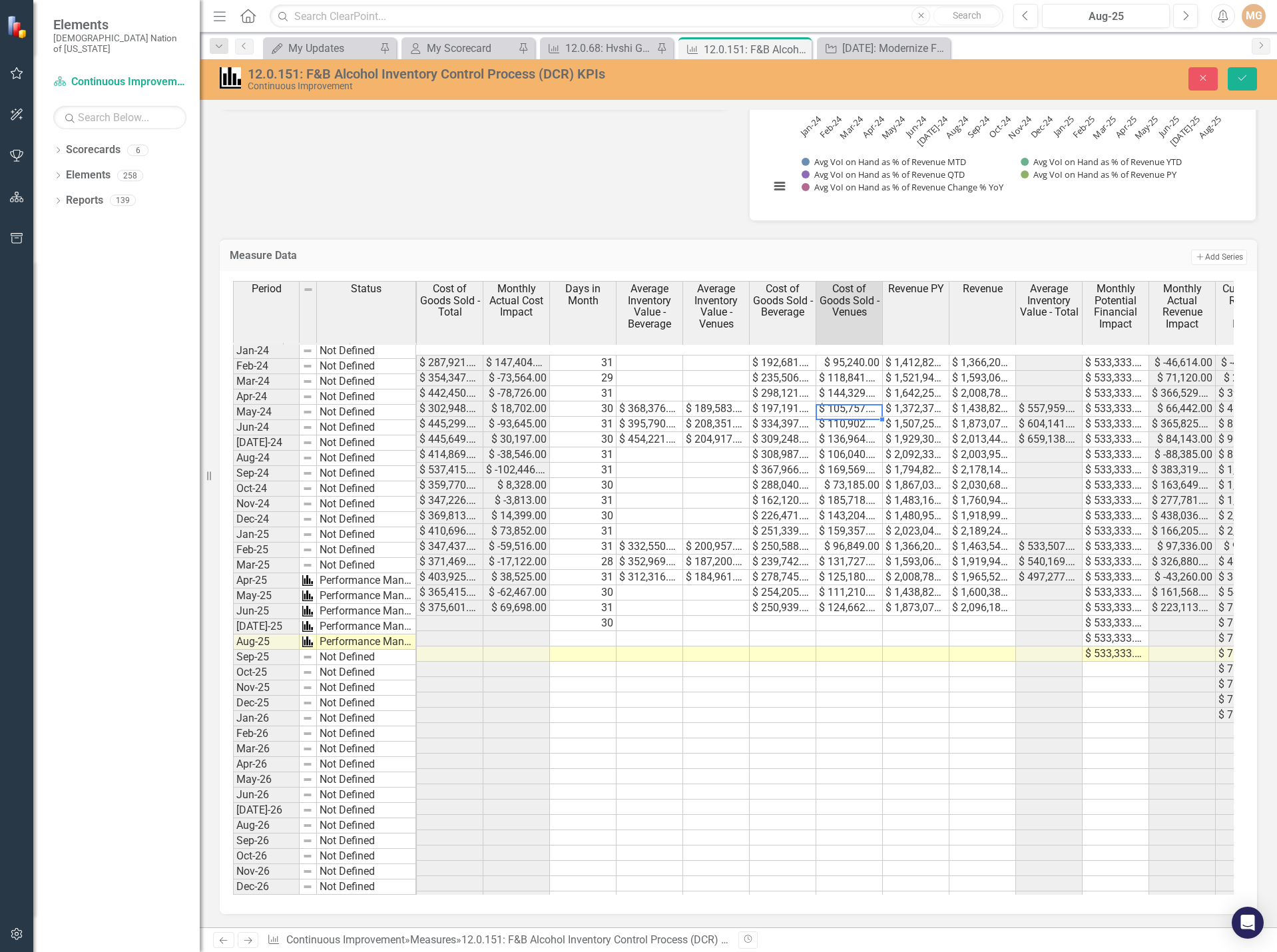
click at [855, 417] on td "$ 110,902.00" at bounding box center [849, 424] width 67 height 16
click at [867, 412] on textarea "110902" at bounding box center [849, 411] width 68 height 16
drag, startPoint x: 872, startPoint y: 411, endPoint x: 789, endPoint y: 403, distance: 83.4
click at [789, 403] on div "Cost of Sales (COS) as % of Revenue YTD Cost of Sales (COS) as % of Revenue PY …" at bounding box center [733, 587] width 1001 height 614
click at [853, 401] on td "$ 105,757.00" at bounding box center [849, 408] width 67 height 16
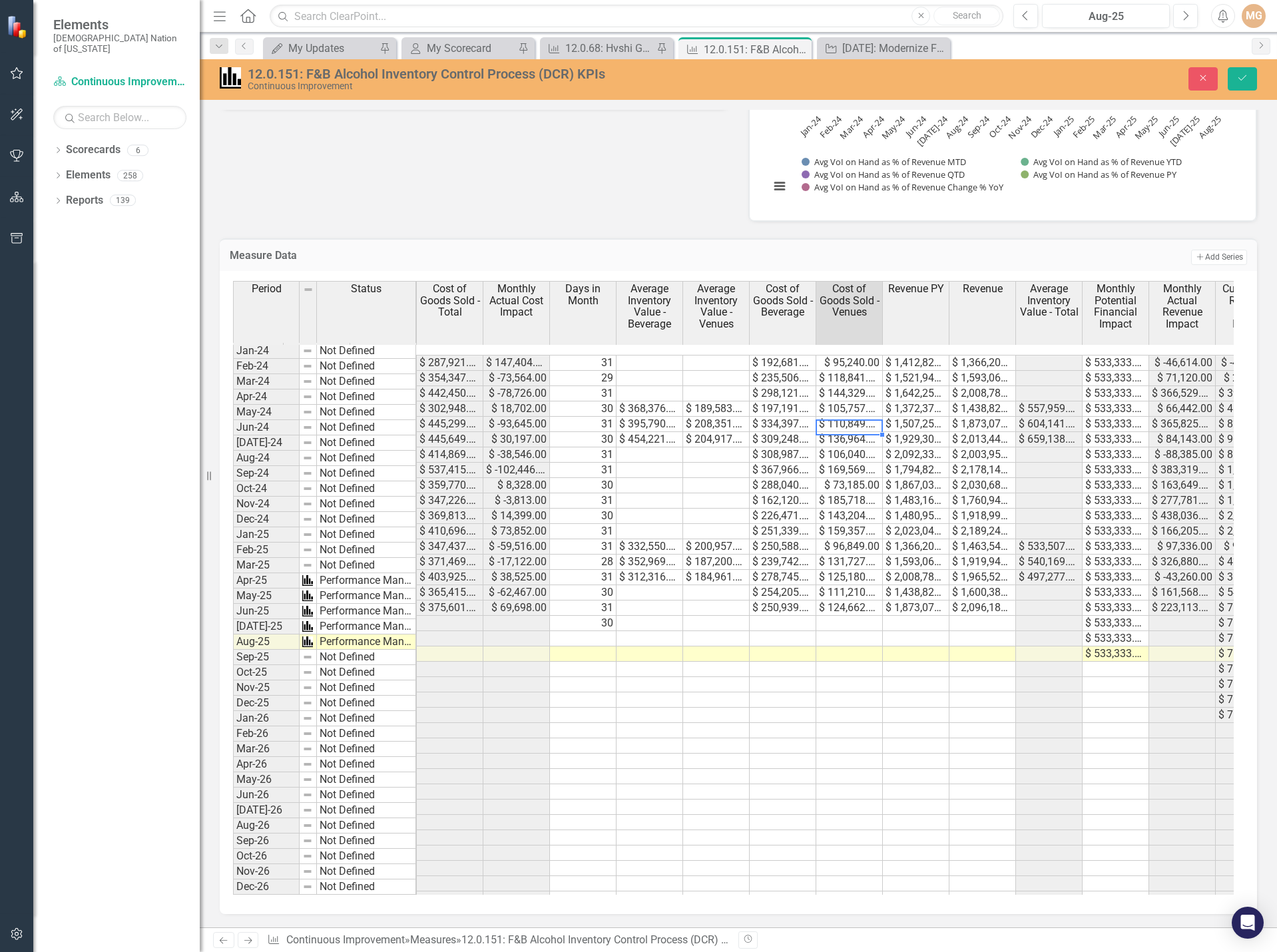
click at [853, 401] on td "$ 105,757.00" at bounding box center [849, 408] width 67 height 16
drag, startPoint x: 817, startPoint y: 391, endPoint x: 803, endPoint y: 391, distance: 14.0
click at [803, 391] on div "Cost of Sales (COS) as % of Revenue YTD Cost of Sales (COS) as % of Revenue PY …" at bounding box center [733, 587] width 1001 height 614
click at [859, 386] on td "$ 144,329.00" at bounding box center [849, 394] width 67 height 16
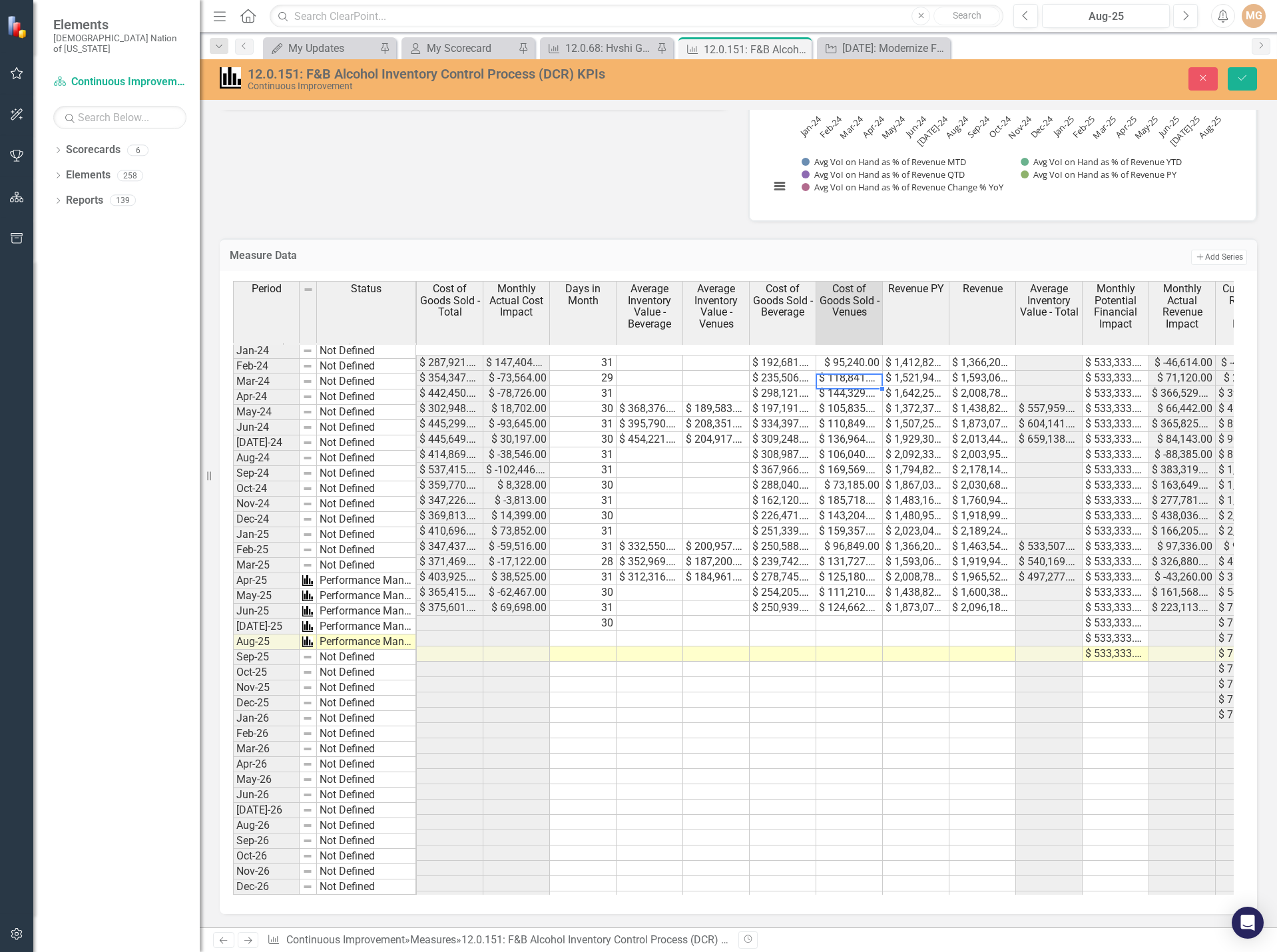
type textarea "144329"
drag, startPoint x: 858, startPoint y: 376, endPoint x: 798, endPoint y: 374, distance: 60.0
click at [798, 374] on div "Cost of Sales (COS) as % of Revenue YTD Cost of Sales (COS) as % of Revenue PY …" at bounding box center [733, 587] width 1001 height 614
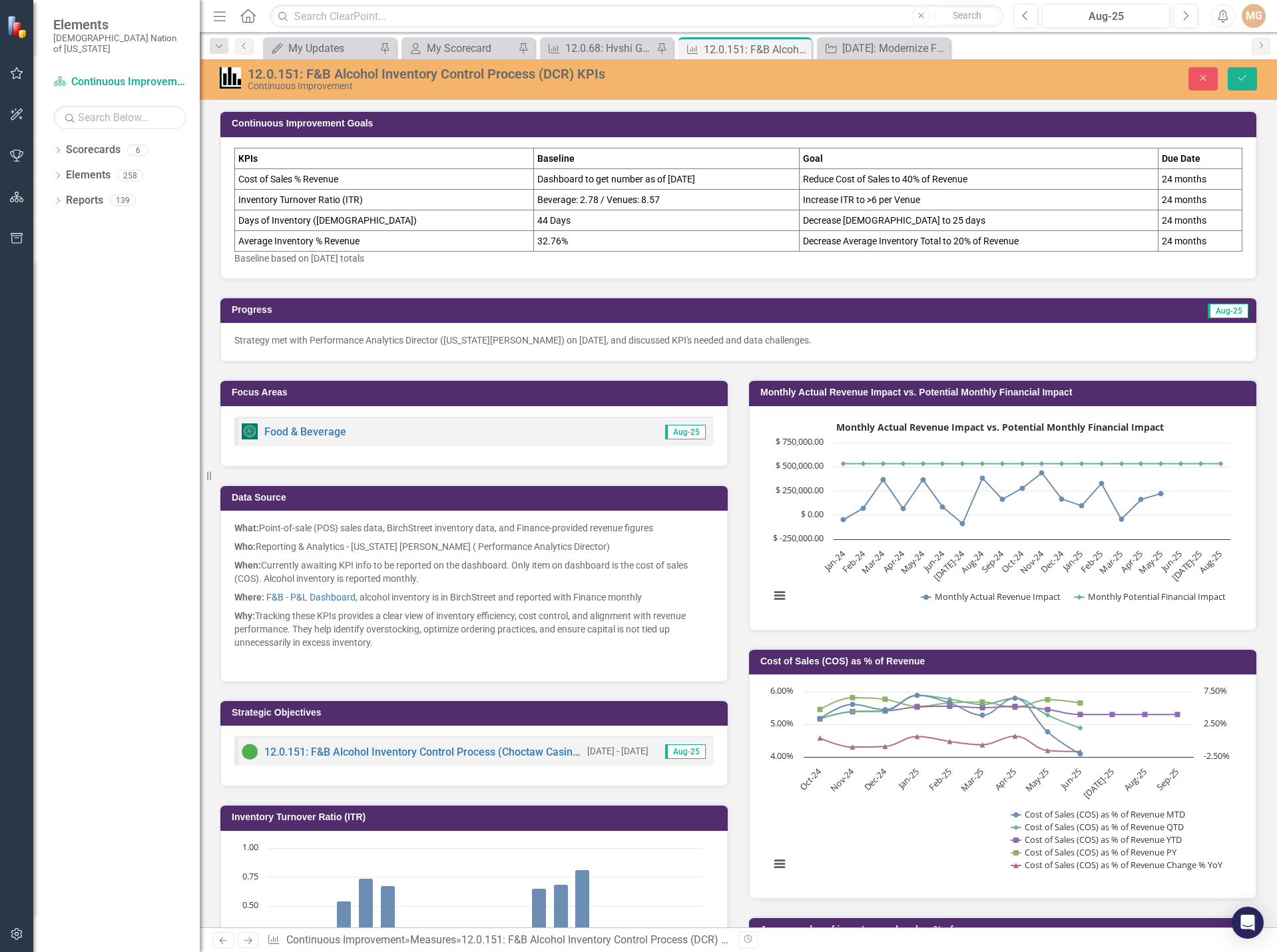
scroll to position [0, 865]
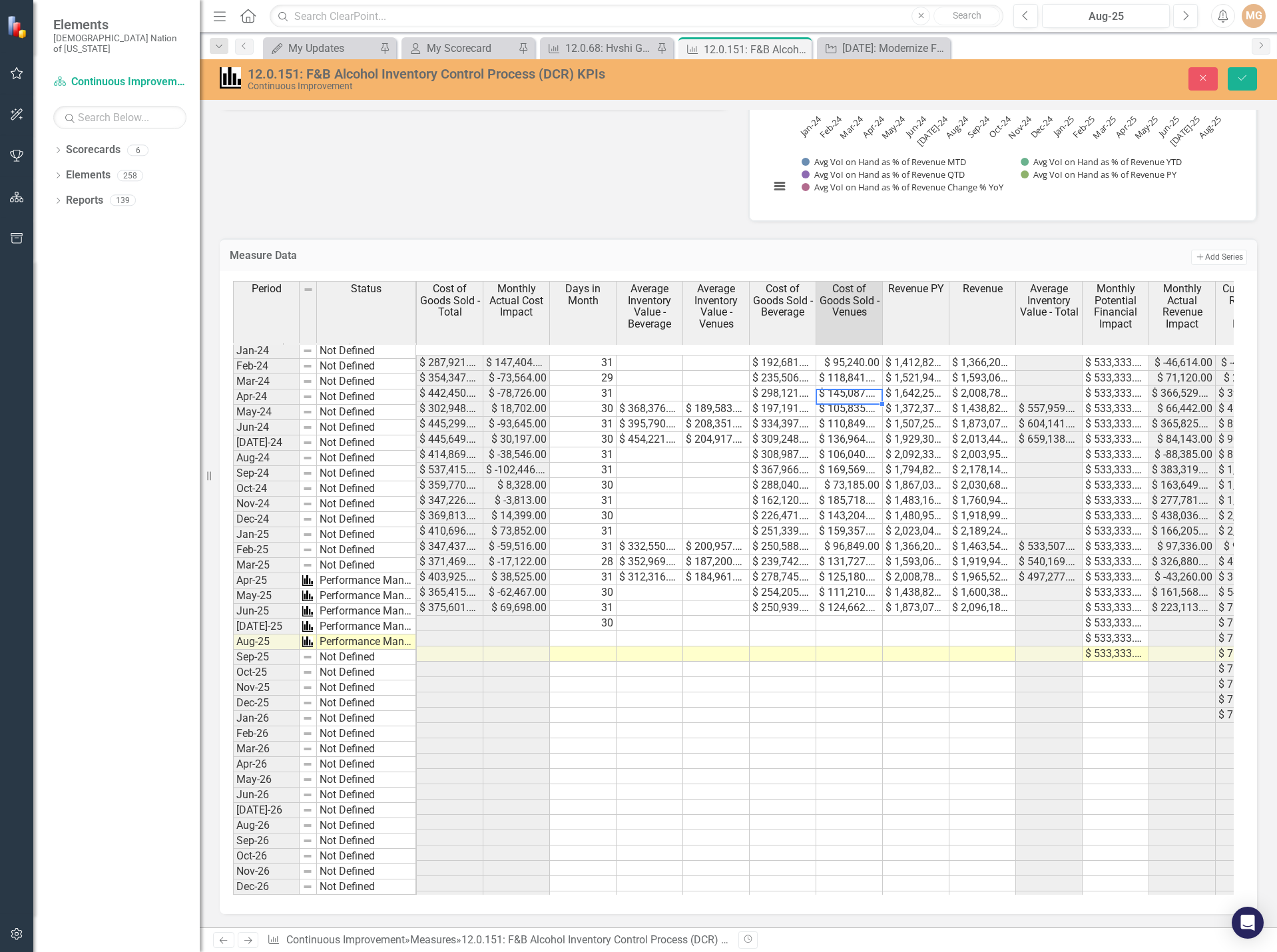
click at [857, 371] on td "$ 118,841.00" at bounding box center [849, 378] width 67 height 16
drag, startPoint x: 860, startPoint y: 361, endPoint x: 772, endPoint y: 354, distance: 88.3
click at [772, 354] on div "Cost of Sales (COS) as % of Revenue YTD Cost of Sales (COS) as % of Revenue PY …" at bounding box center [733, 587] width 1001 height 614
click at [854, 354] on td "$ 95,240.00" at bounding box center [849, 362] width 67 height 16
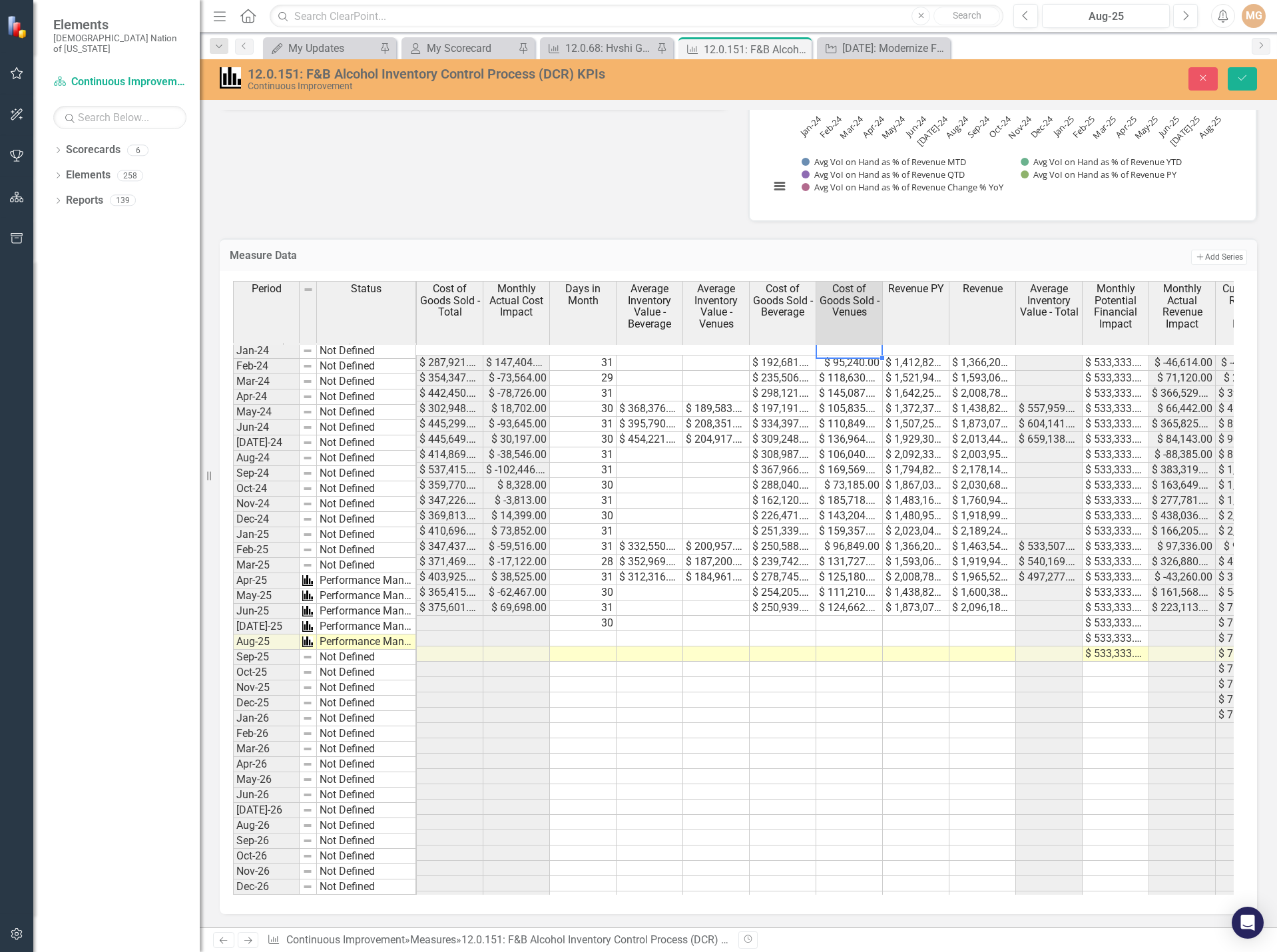
click at [854, 354] on td "$ 95,240.00" at bounding box center [849, 362] width 67 height 16
drag, startPoint x: 863, startPoint y: 343, endPoint x: 796, endPoint y: 347, distance: 67.1
click at [796, 346] on div "Cost of Sales (COS) as % of Revenue YTD Cost of Sales (COS) as % of Revenue PY …" at bounding box center [733, 587] width 1001 height 614
type textarea "118630"
click at [1245, 86] on button "Save" at bounding box center [1242, 79] width 29 height 23
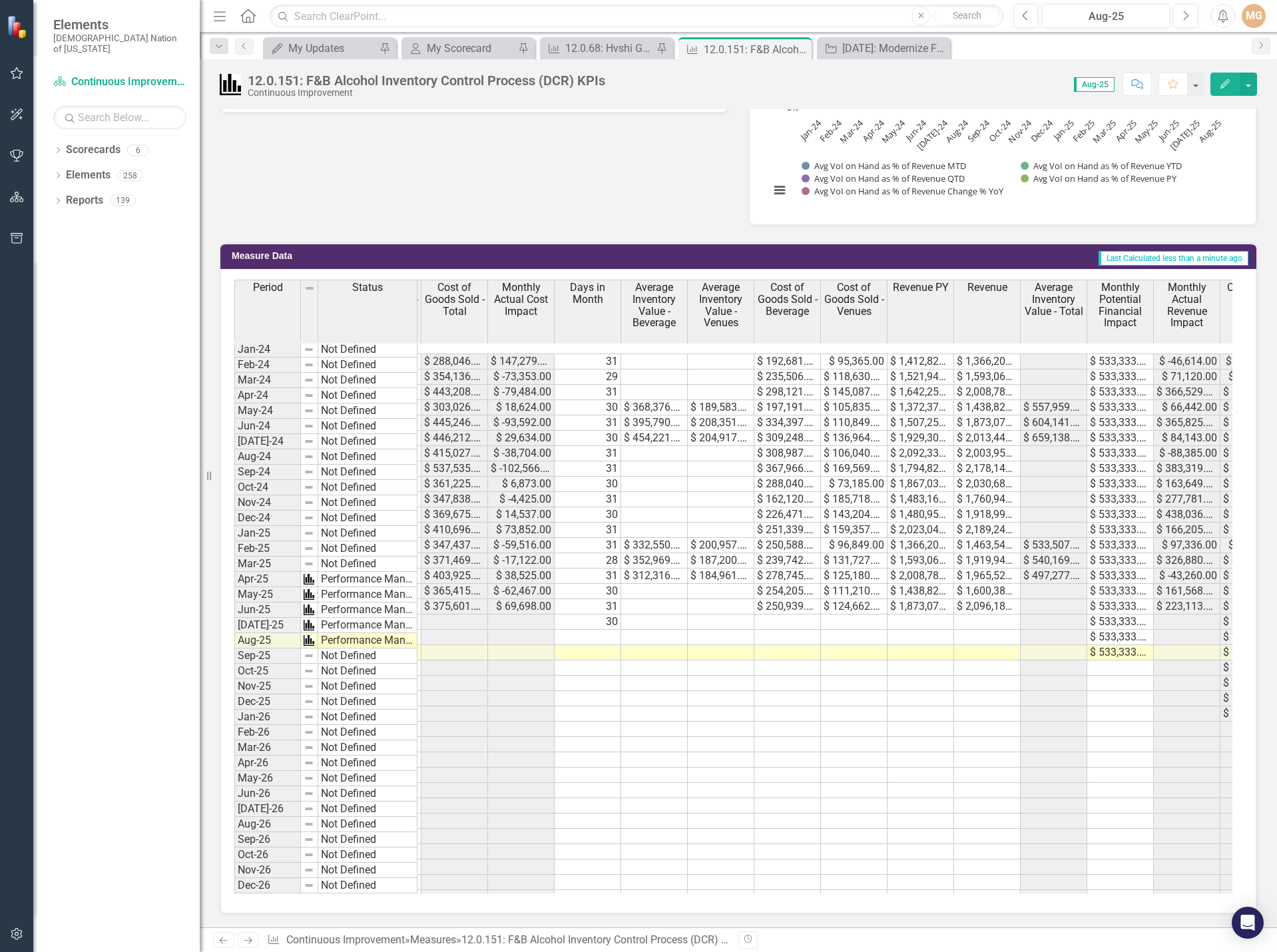
scroll to position [0, 863]
click at [786, 492] on td "$ 162,120.00" at bounding box center [786, 499] width 67 height 16
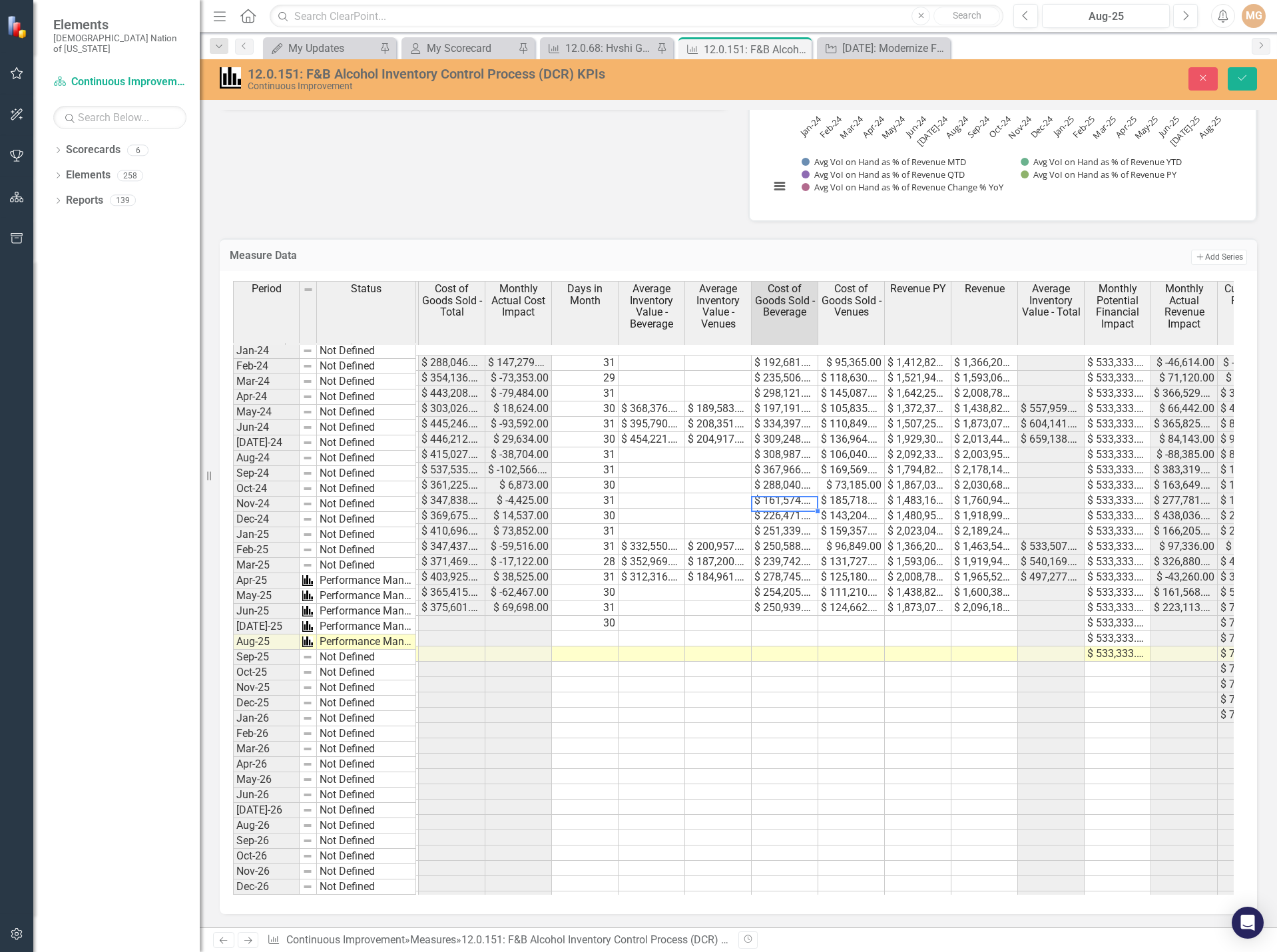
type textarea "226471"
click at [1245, 66] on div "12.0.151: F&B Alcohol Inventory Control Process (DCR) KPIs Continuous Improveme…" at bounding box center [739, 79] width 1078 height 26
click at [1245, 72] on button "Save" at bounding box center [1242, 79] width 29 height 23
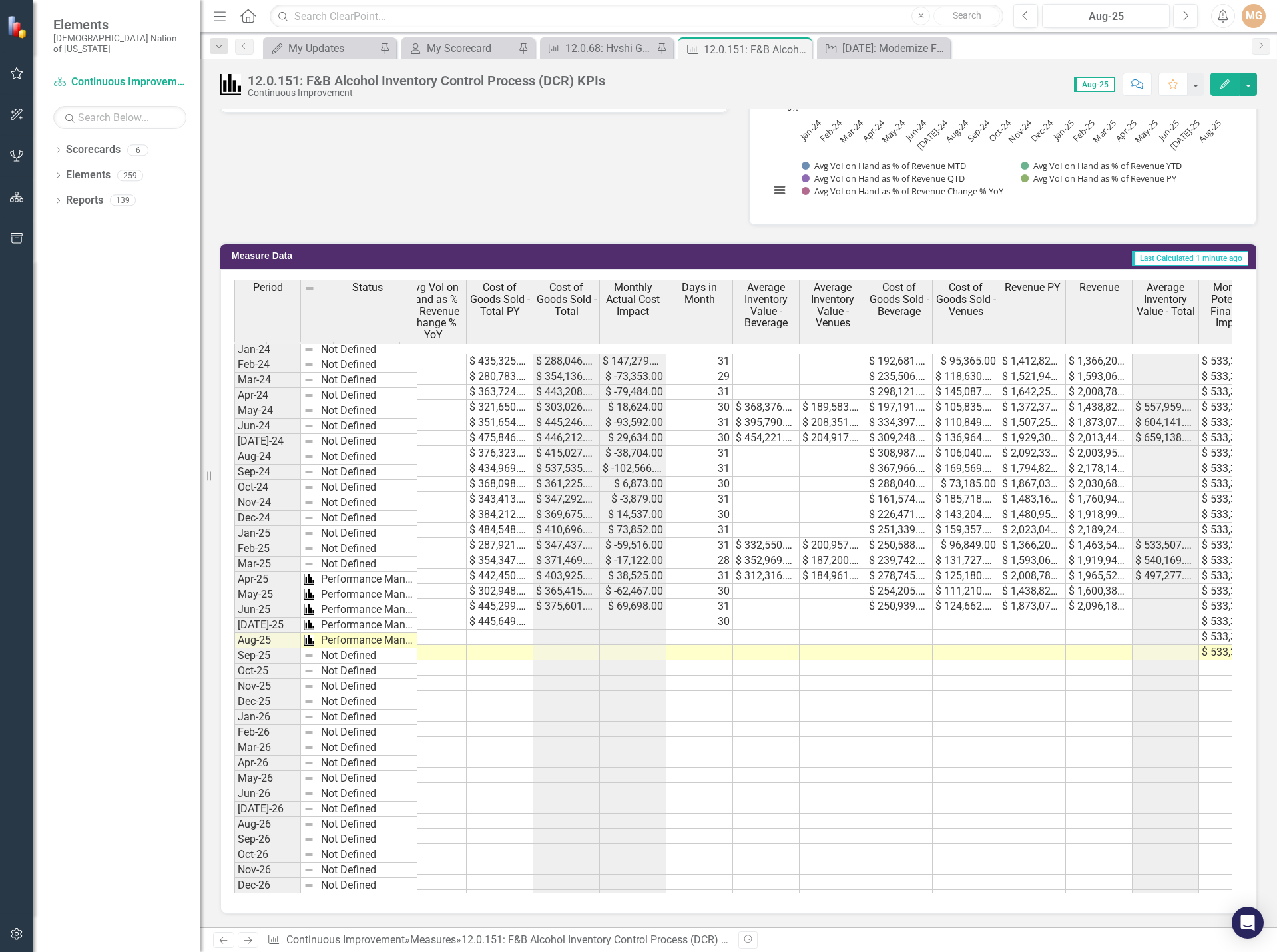
scroll to position [0, 752]
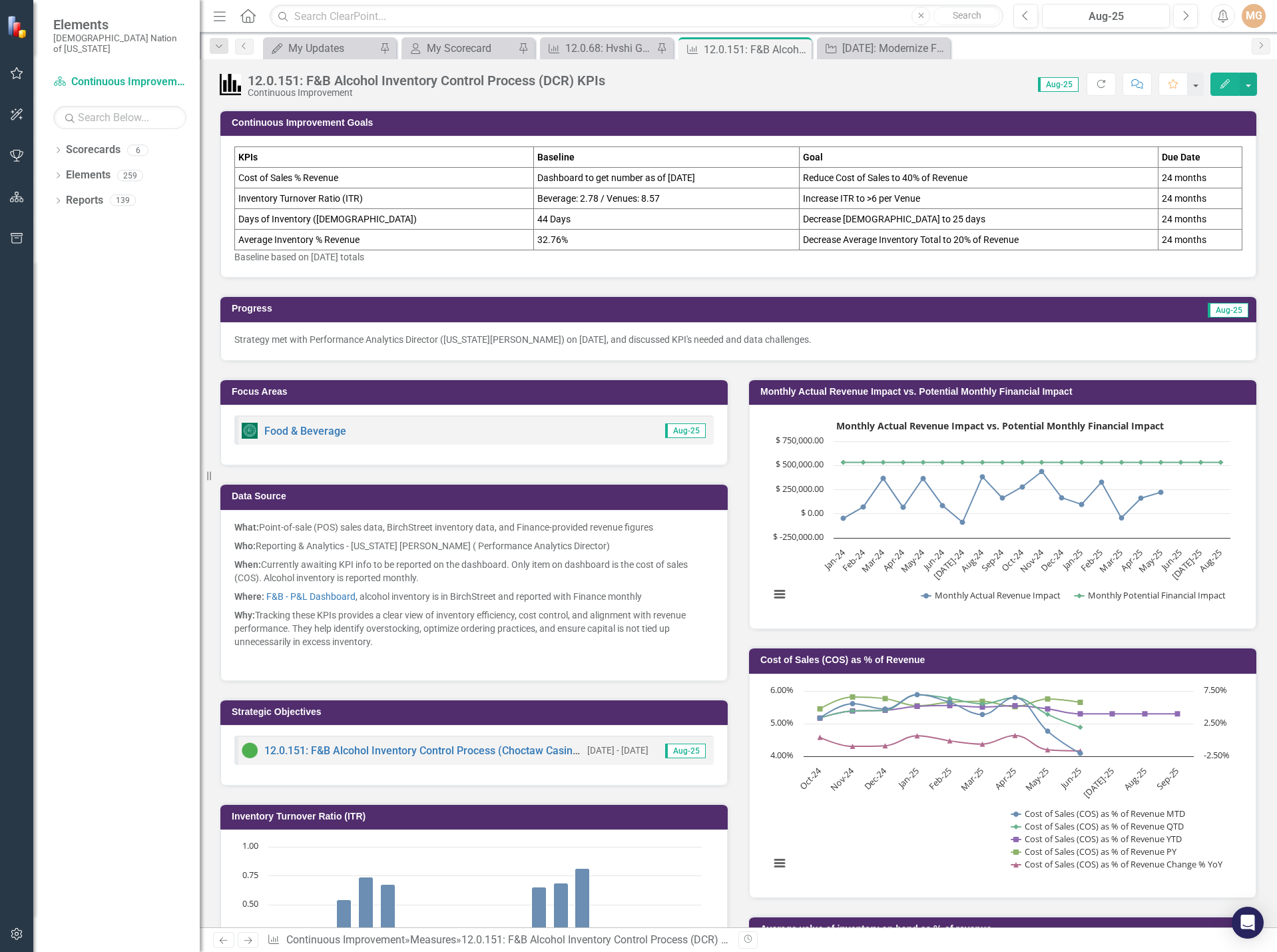
scroll to position [0, 752]
